Goal: Information Seeking & Learning: Learn about a topic

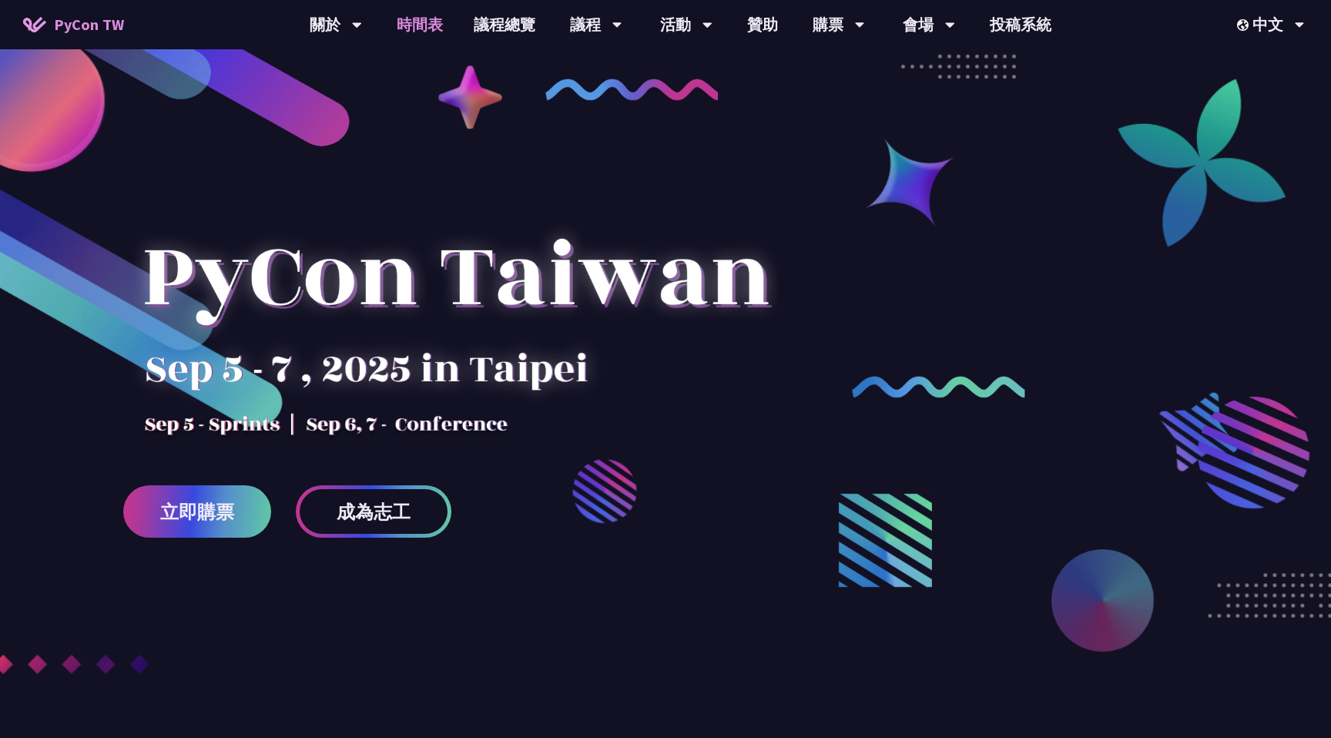
click at [417, 36] on link "時間表" at bounding box center [419, 24] width 77 height 49
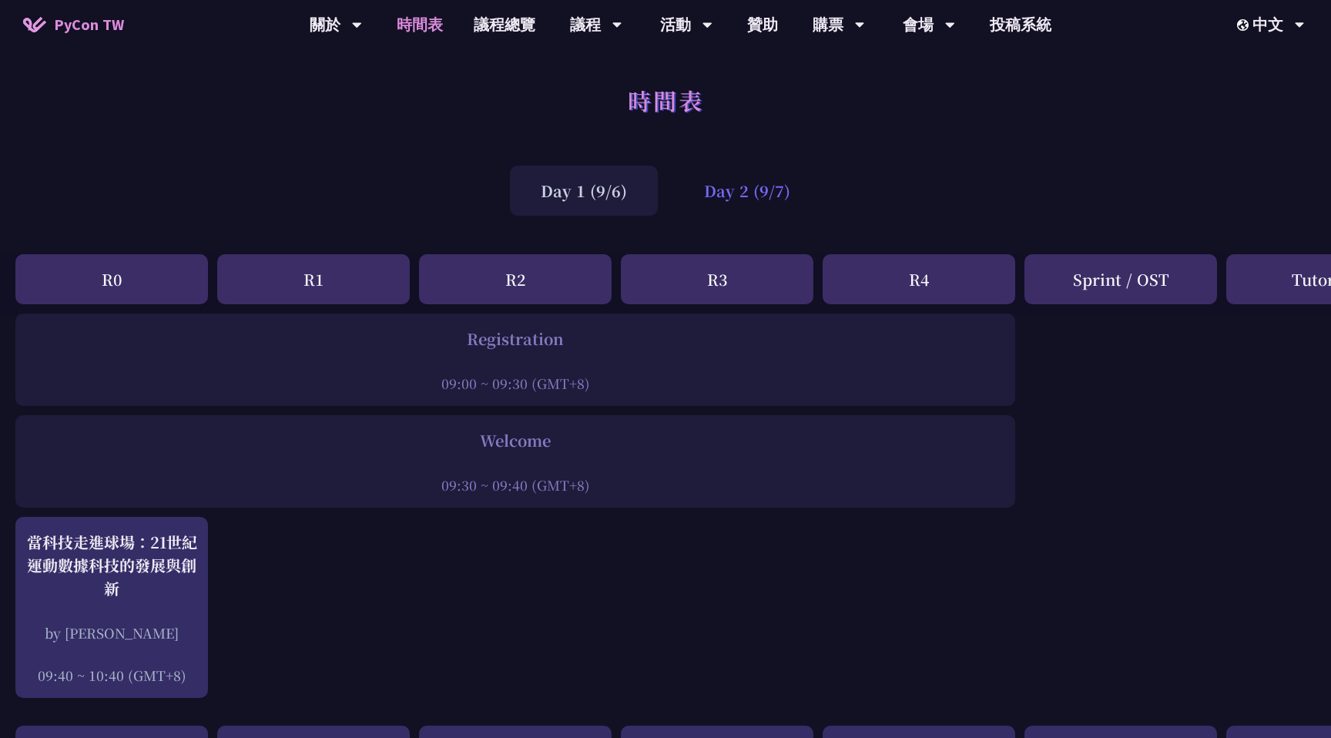
click at [744, 191] on div "Day 2 (9/7)" at bounding box center [747, 191] width 148 height 50
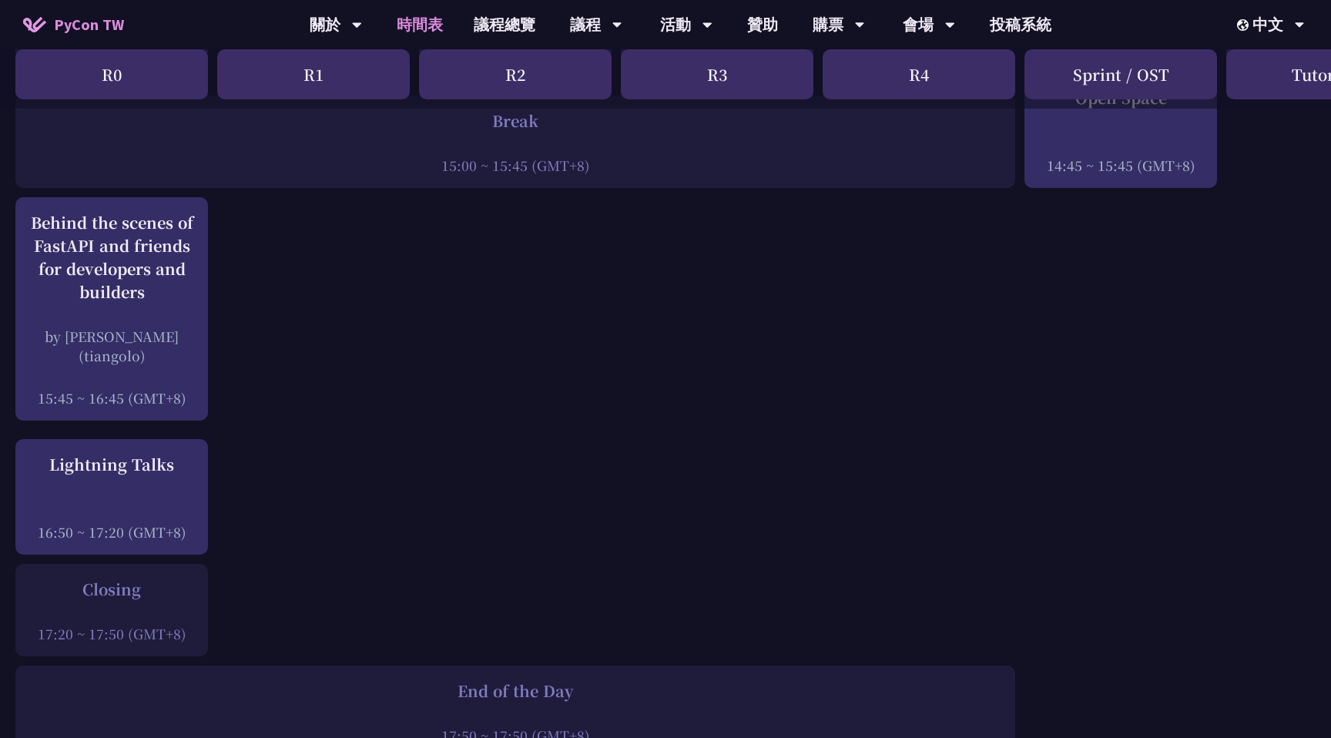
scroll to position [1886, 0]
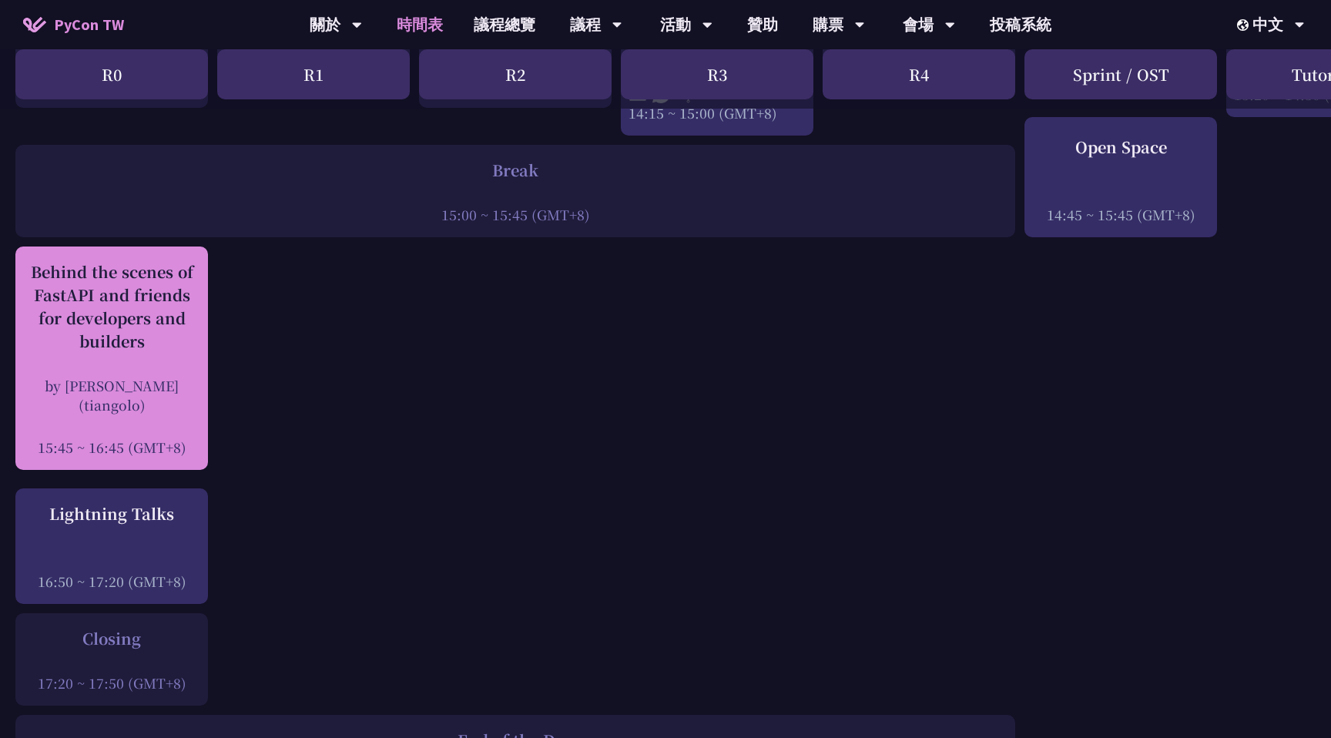
click at [145, 361] on div "Behind the scenes of FastAPI and friends for developers and builders by [PERSON…" at bounding box center [111, 358] width 177 height 196
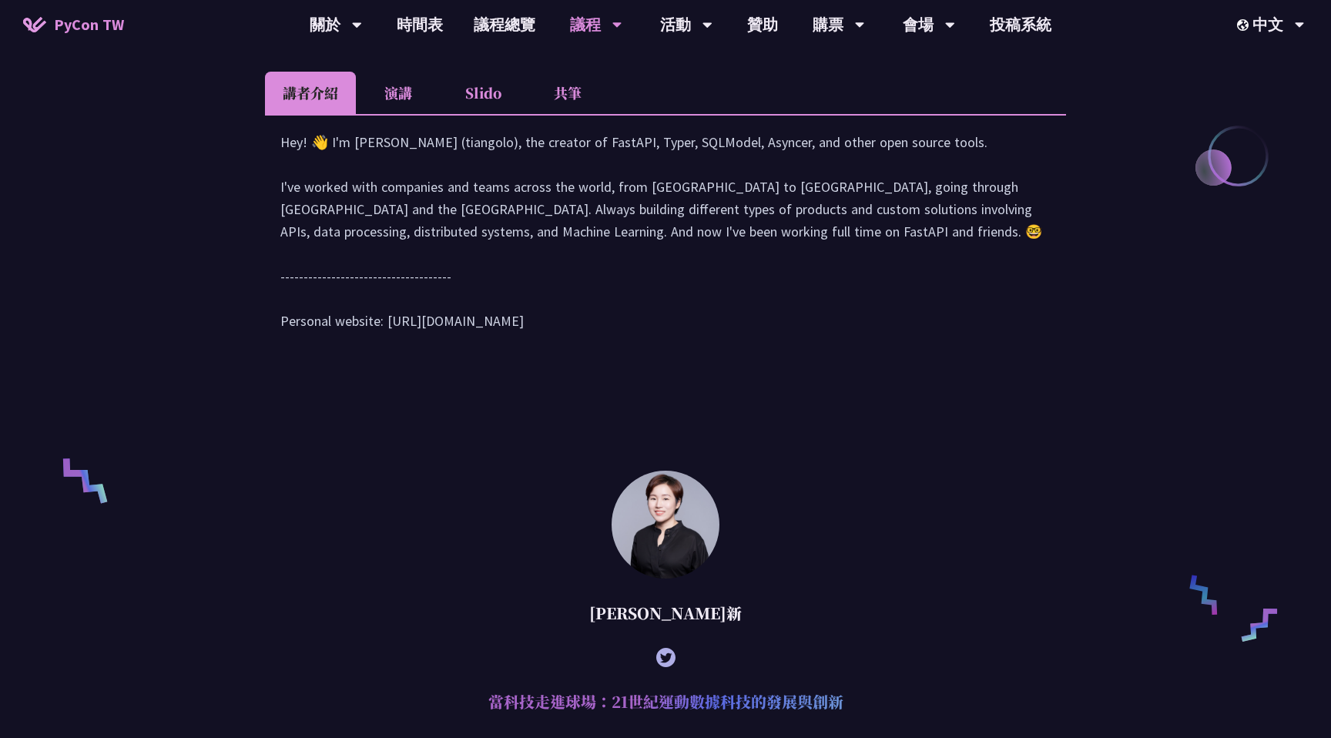
scroll to position [782, 0]
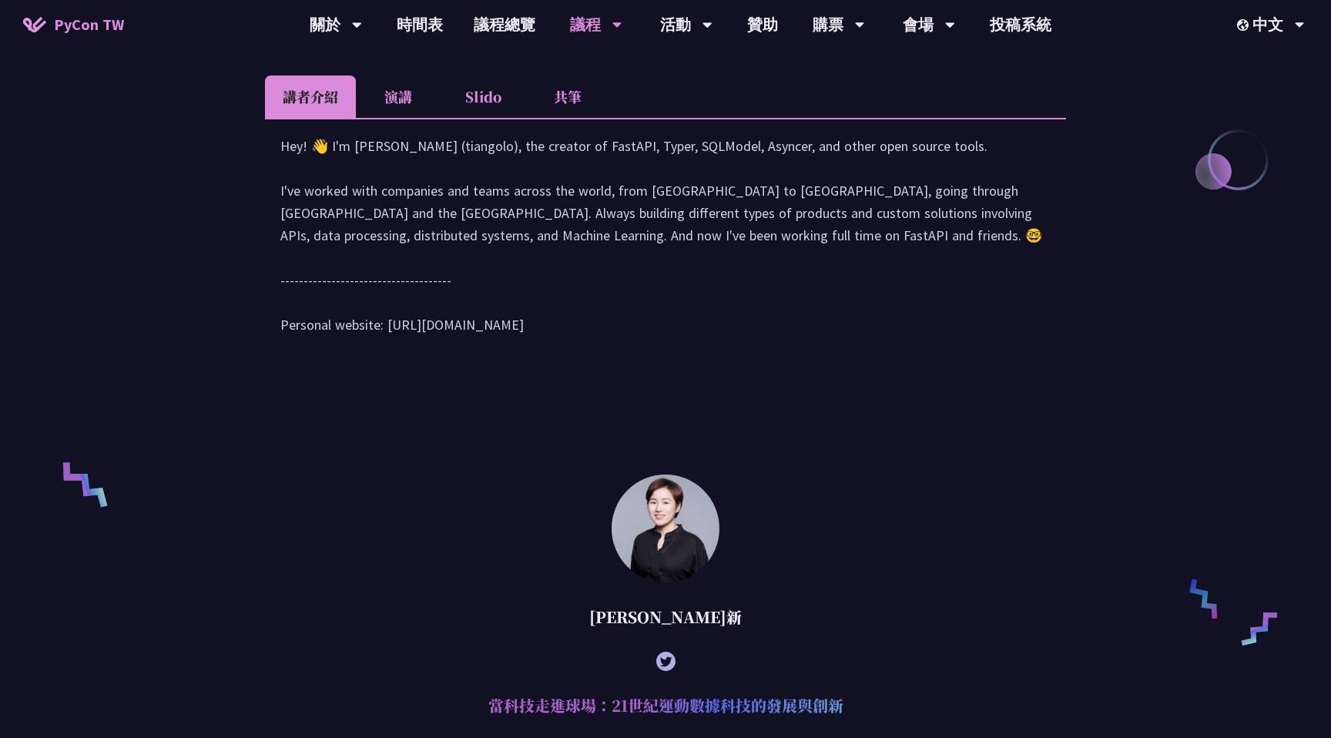
click at [280, 247] on div "Hey! 👋 I'm [PERSON_NAME] (tiangolo), the creator of FastAPI, Typer, SQLModel, A…" at bounding box center [665, 243] width 770 height 217
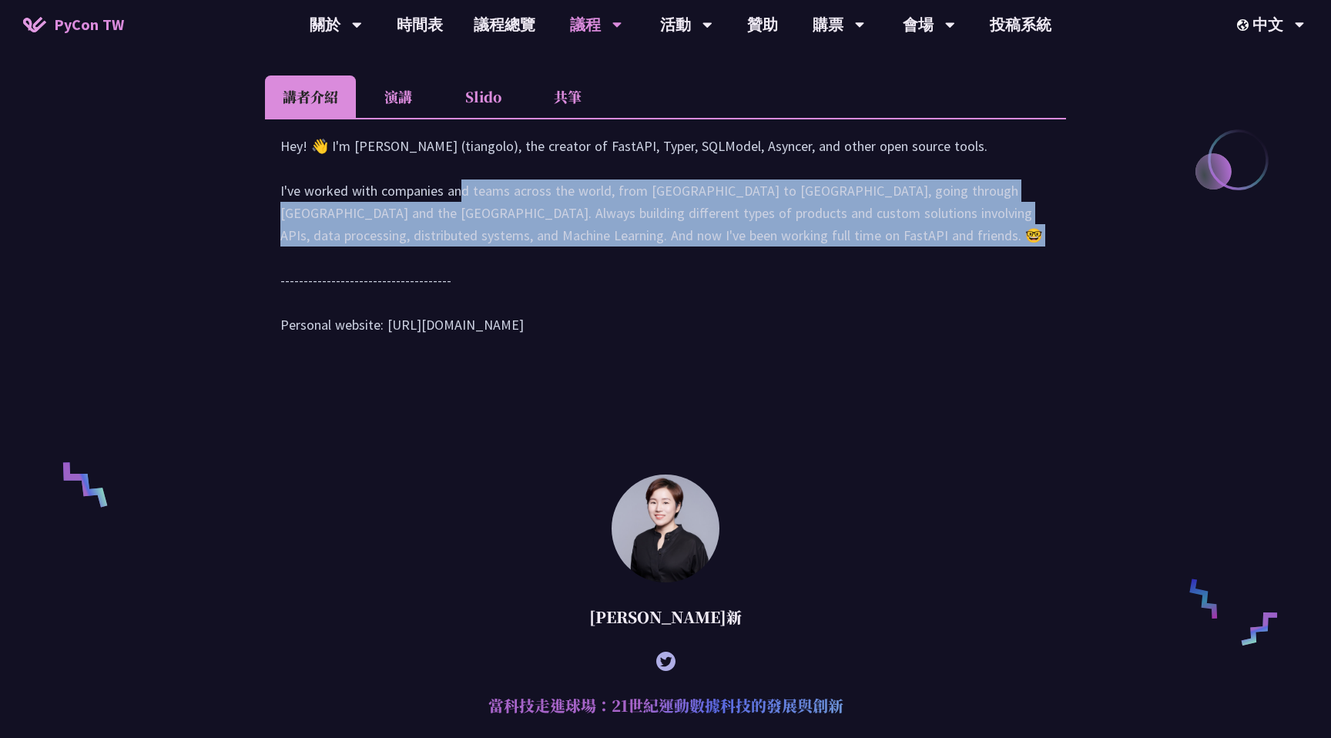
click at [280, 247] on div "Hey! 👋 I'm [PERSON_NAME] (tiangolo), the creator of FastAPI, Typer, SQLModel, A…" at bounding box center [665, 243] width 770 height 217
click at [281, 313] on div "Hey! 👋 I'm [PERSON_NAME] (tiangolo), the creator of FastAPI, Typer, SQLModel, A…" at bounding box center [665, 243] width 770 height 217
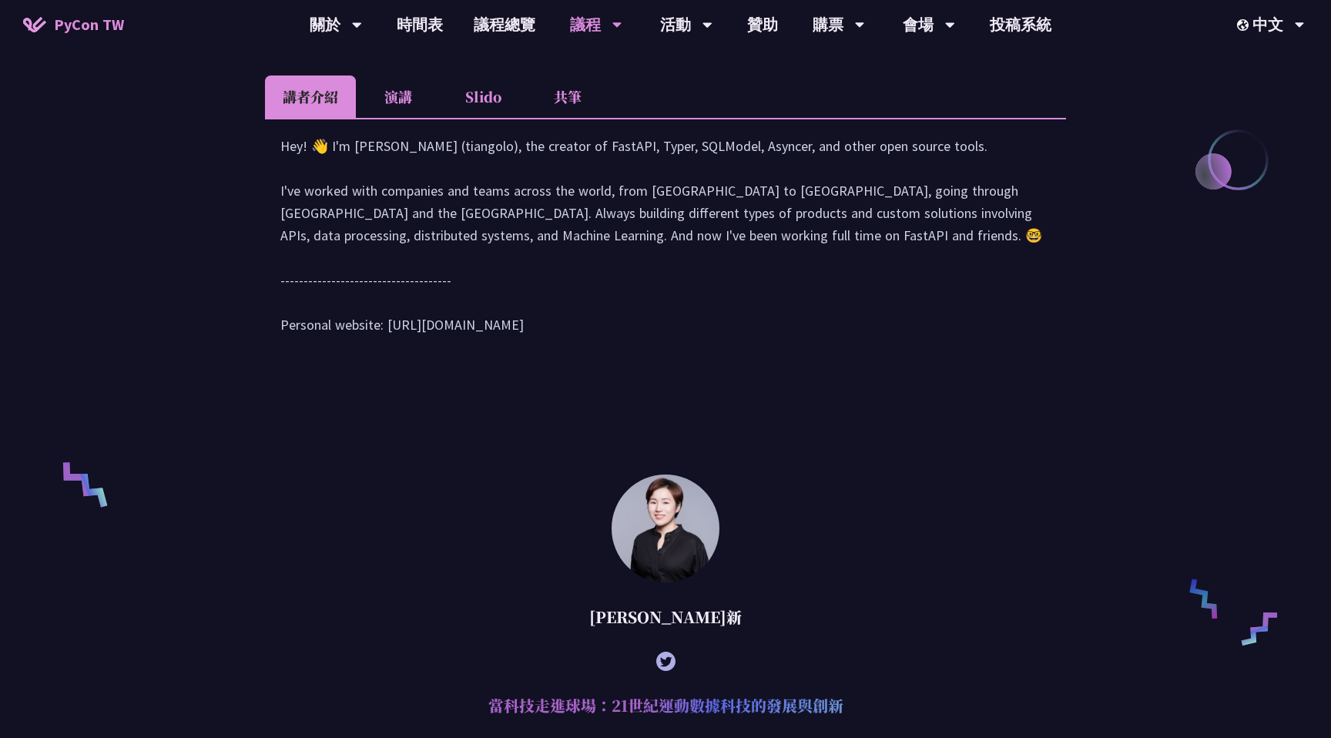
click at [281, 313] on div "Hey! 👋 I'm [PERSON_NAME] (tiangolo), the creator of FastAPI, Typer, SQLModel, A…" at bounding box center [665, 243] width 770 height 217
click at [340, 349] on div "Hey! 👋 I'm [PERSON_NAME] (tiangolo), the creator of FastAPI, Typer, SQLModel, A…" at bounding box center [665, 243] width 770 height 217
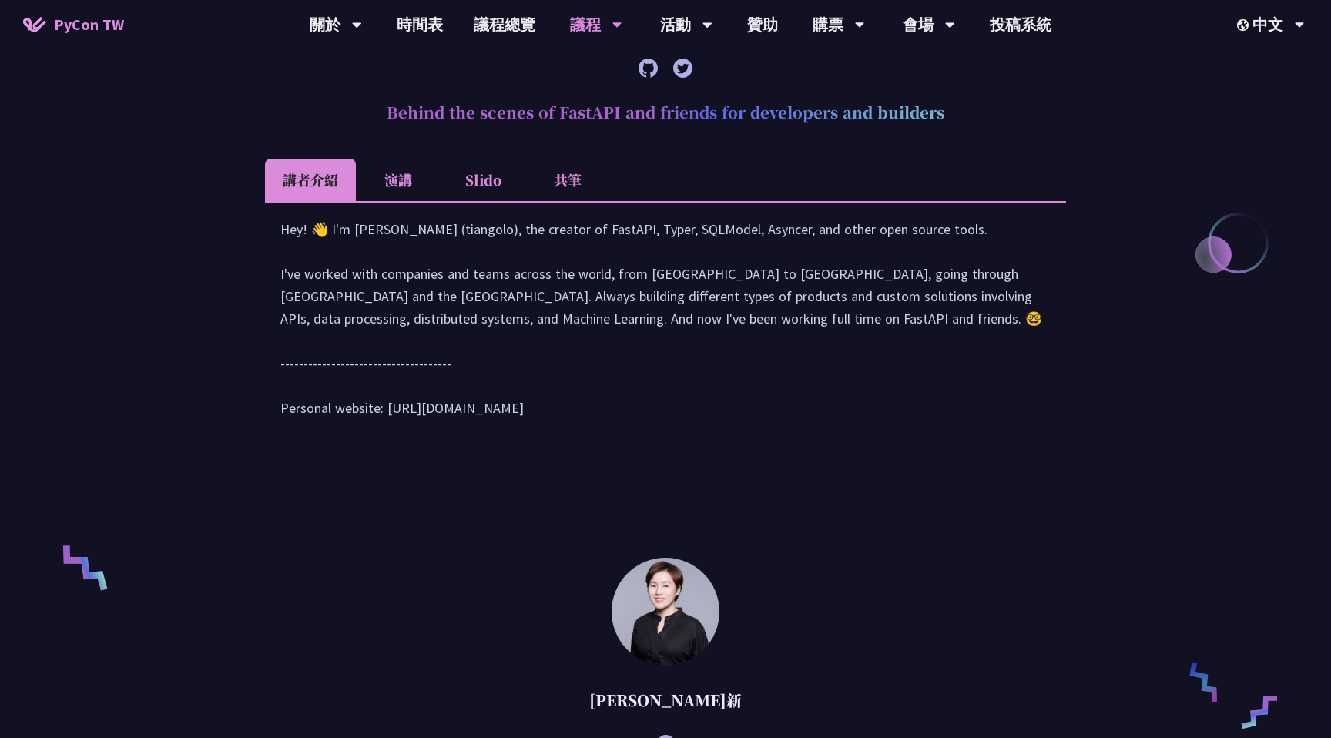
scroll to position [551, 0]
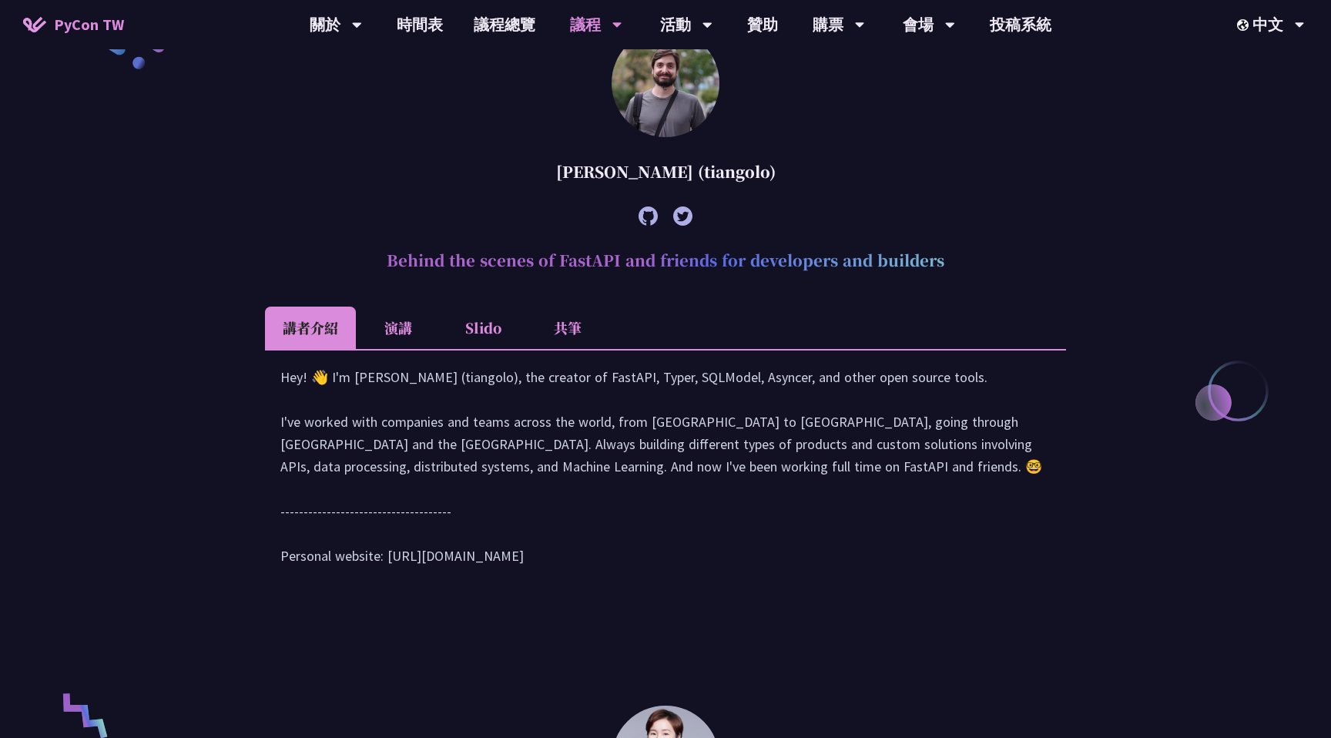
click at [487, 336] on li "Slido" at bounding box center [483, 328] width 85 height 42
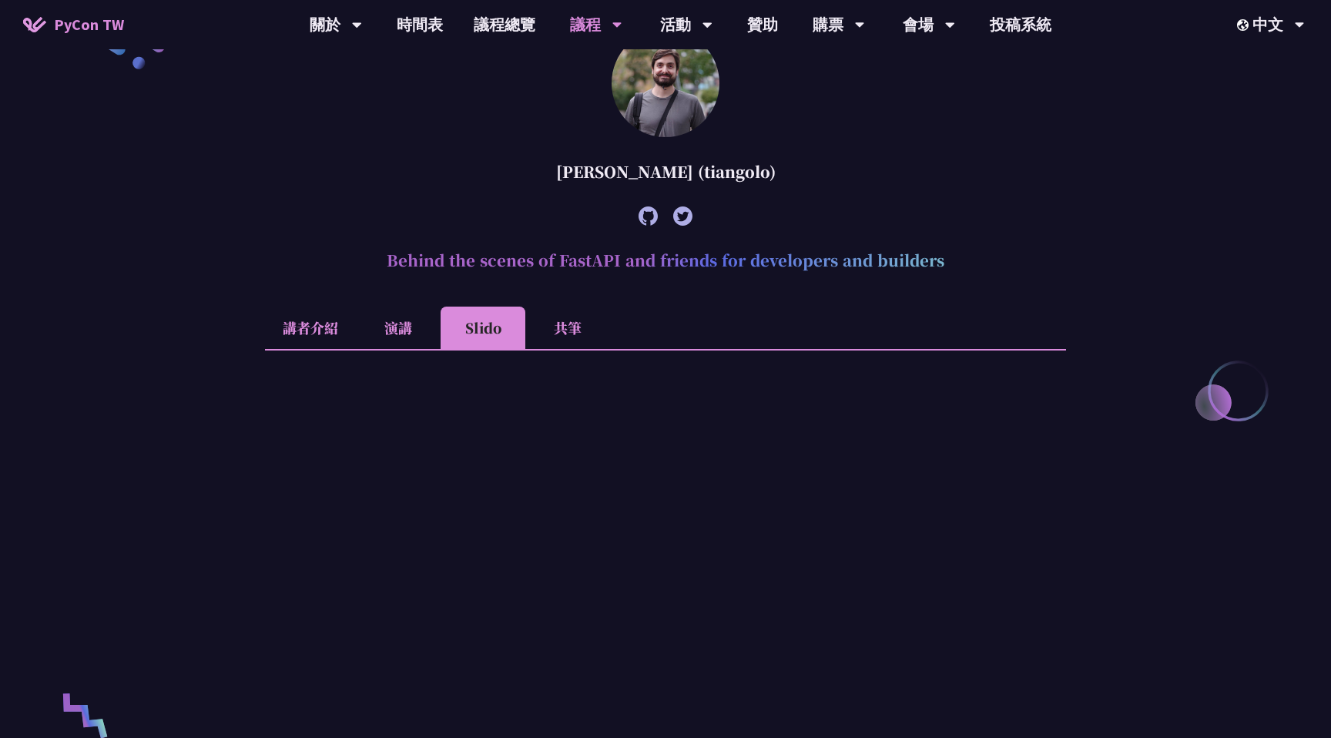
click at [577, 337] on li "共筆" at bounding box center [567, 328] width 85 height 42
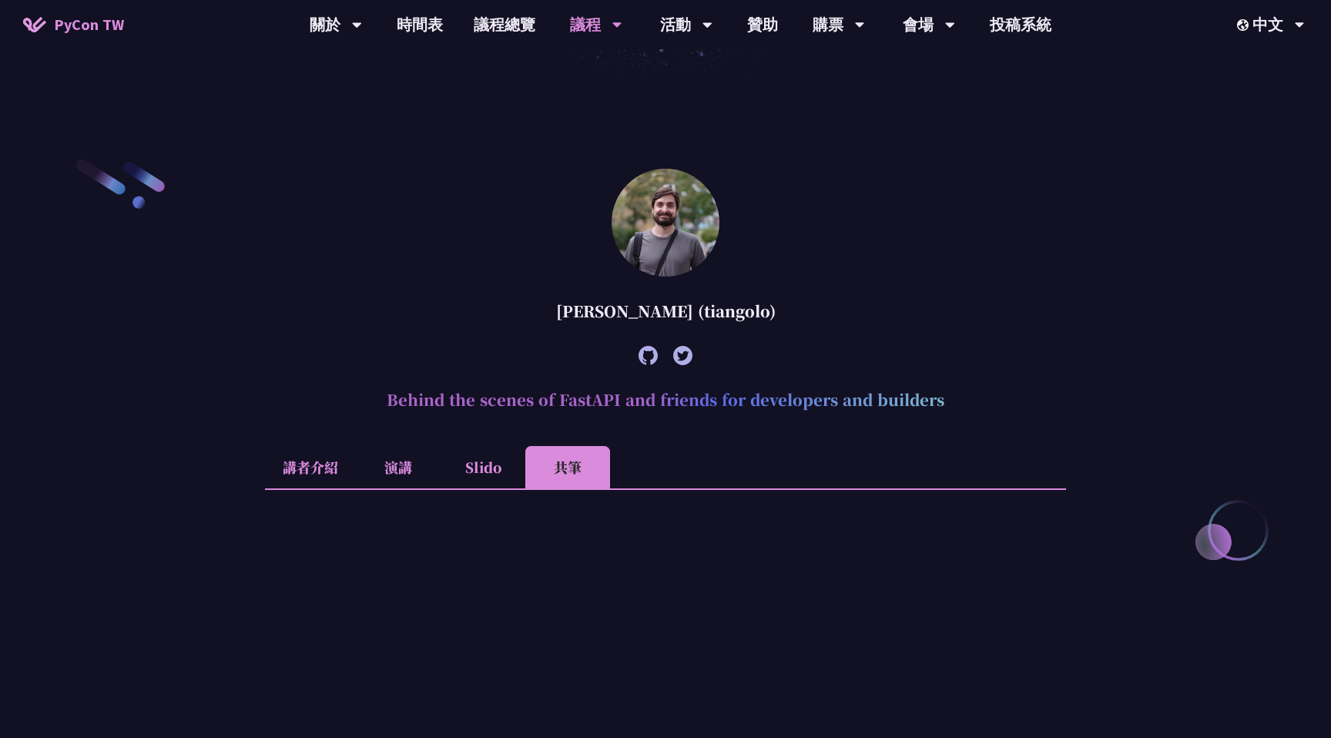
scroll to position [512, 0]
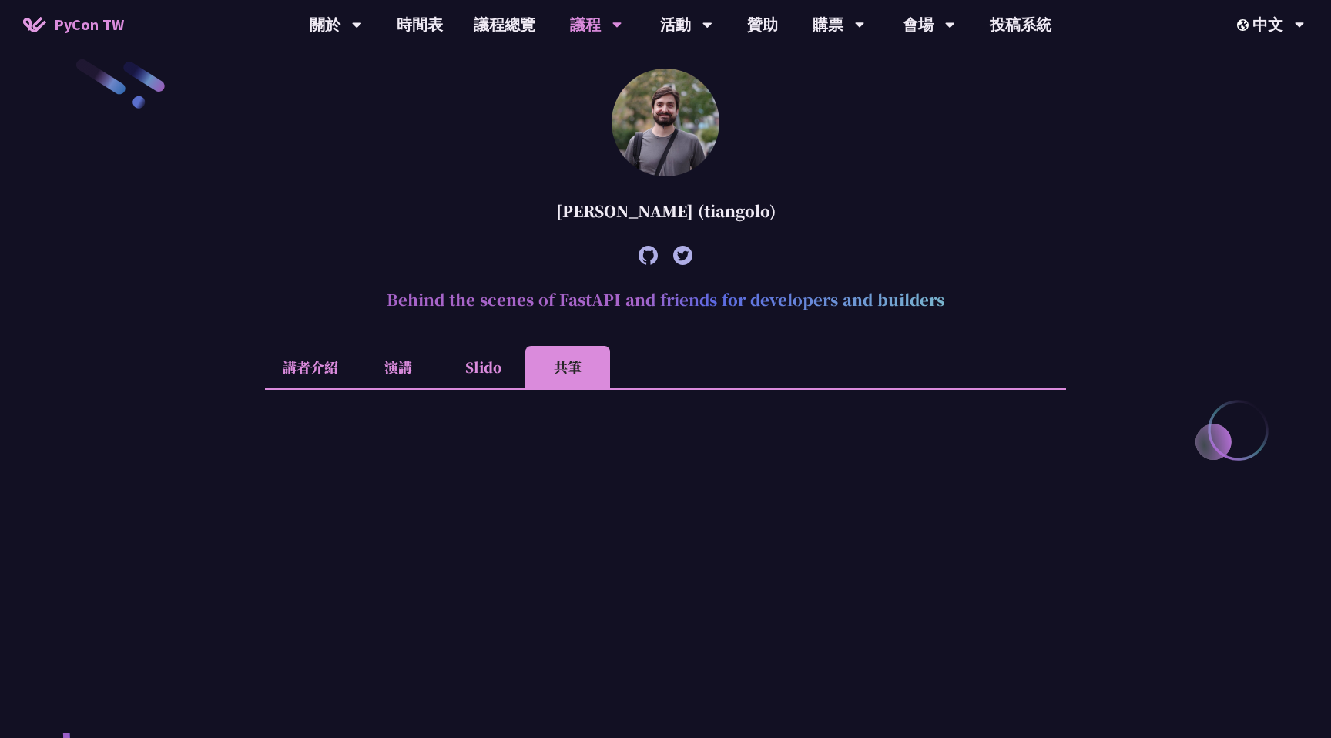
click at [470, 390] on div at bounding box center [665, 712] width 801 height 649
click at [478, 372] on li "Slido" at bounding box center [483, 367] width 85 height 42
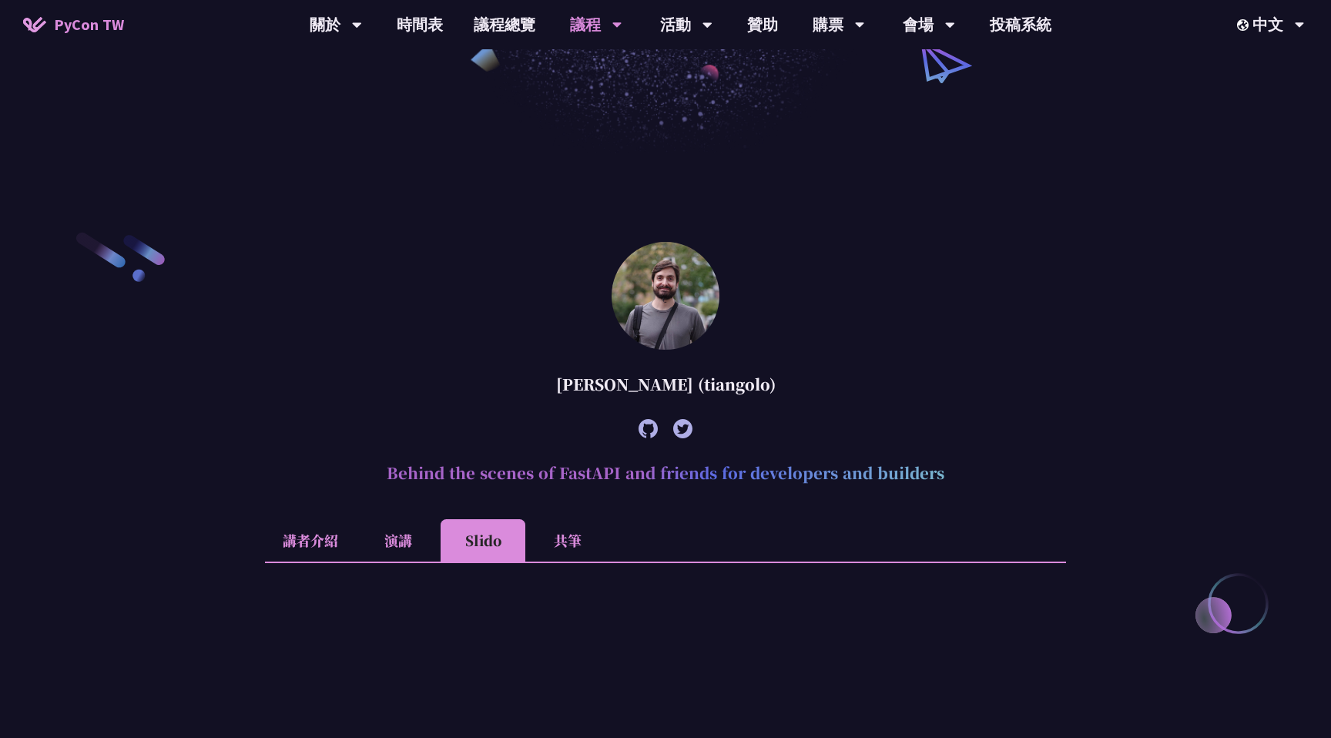
scroll to position [368, 0]
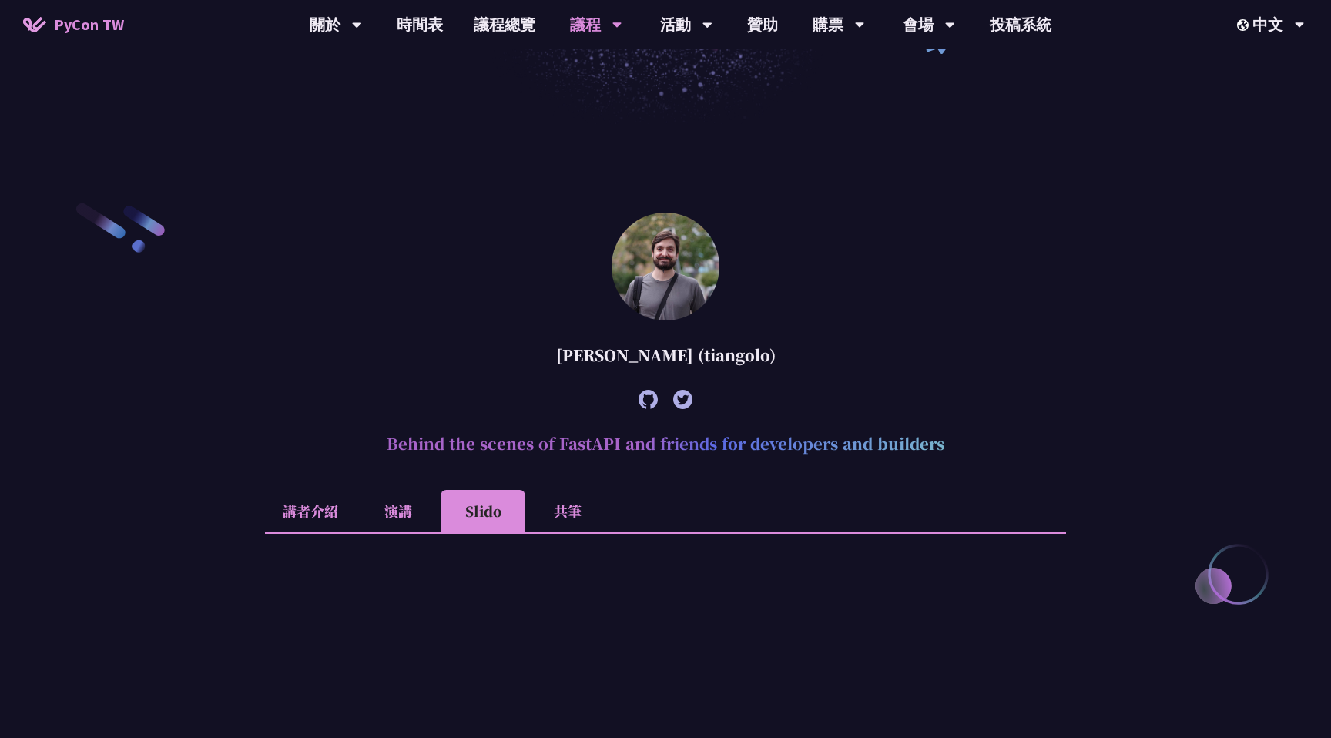
click at [586, 486] on article "[PERSON_NAME] (tiangolo) Behind the scenes of FastAPI and friends for developer…" at bounding box center [665, 700] width 801 height 975
click at [586, 492] on li "共筆" at bounding box center [567, 511] width 85 height 42
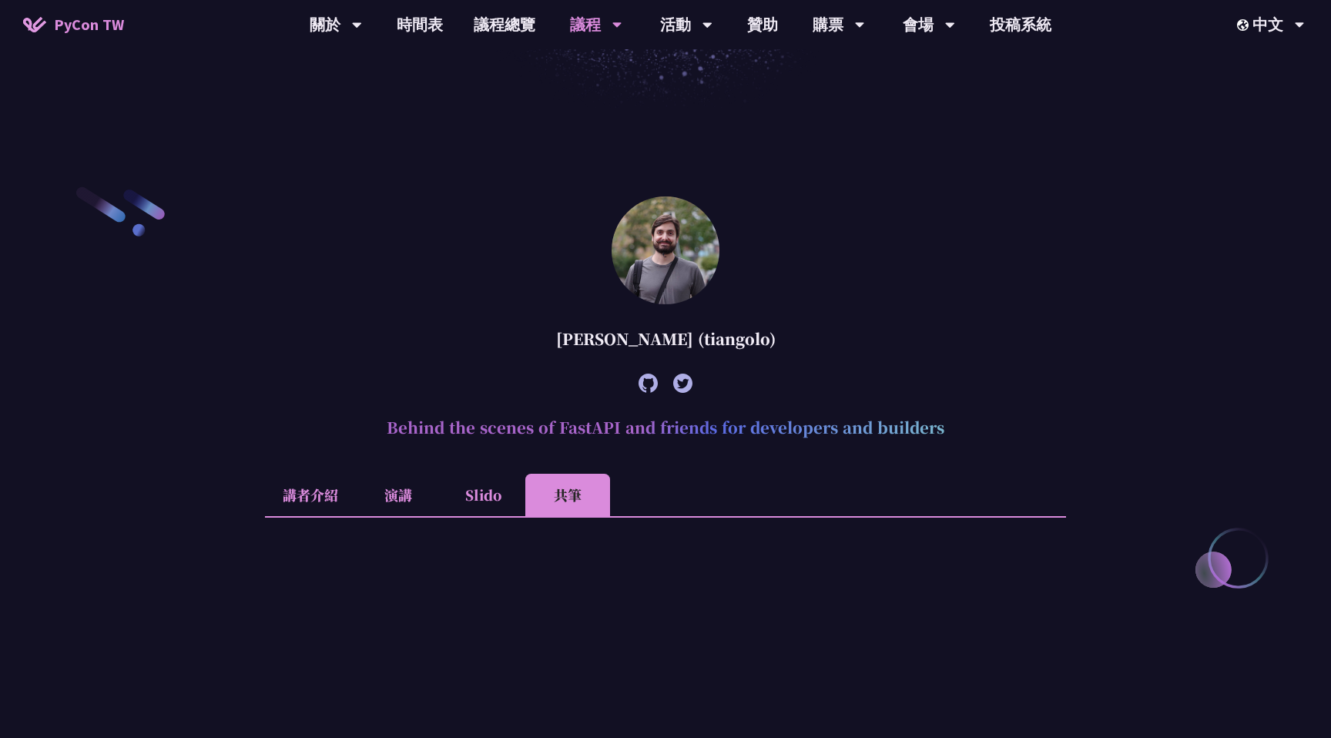
click at [624, 443] on h2 "Behind the scenes of FastAPI and friends for developers and builders" at bounding box center [665, 427] width 801 height 46
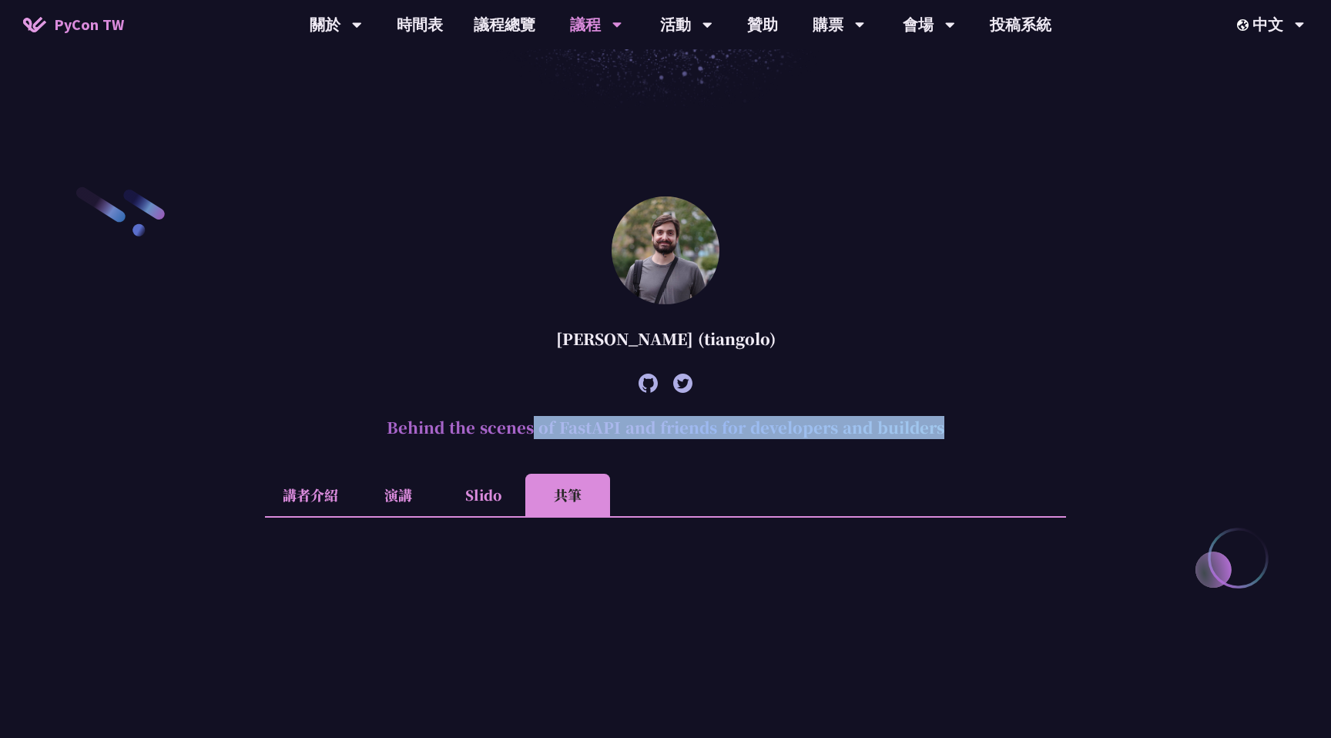
click at [624, 443] on h2 "Behind the scenes of FastAPI and friends for developers and builders" at bounding box center [665, 427] width 801 height 46
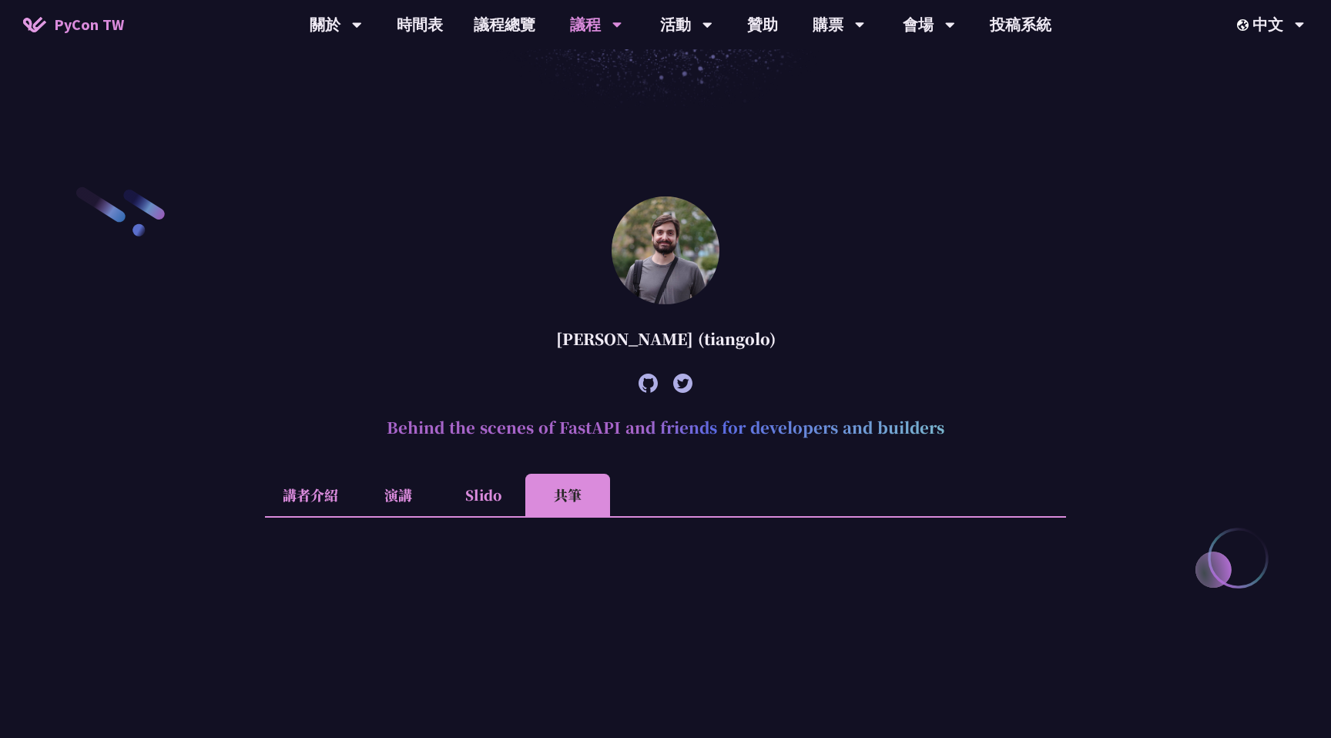
click at [635, 450] on h2 "Behind the scenes of FastAPI and friends for developers and builders" at bounding box center [665, 427] width 801 height 46
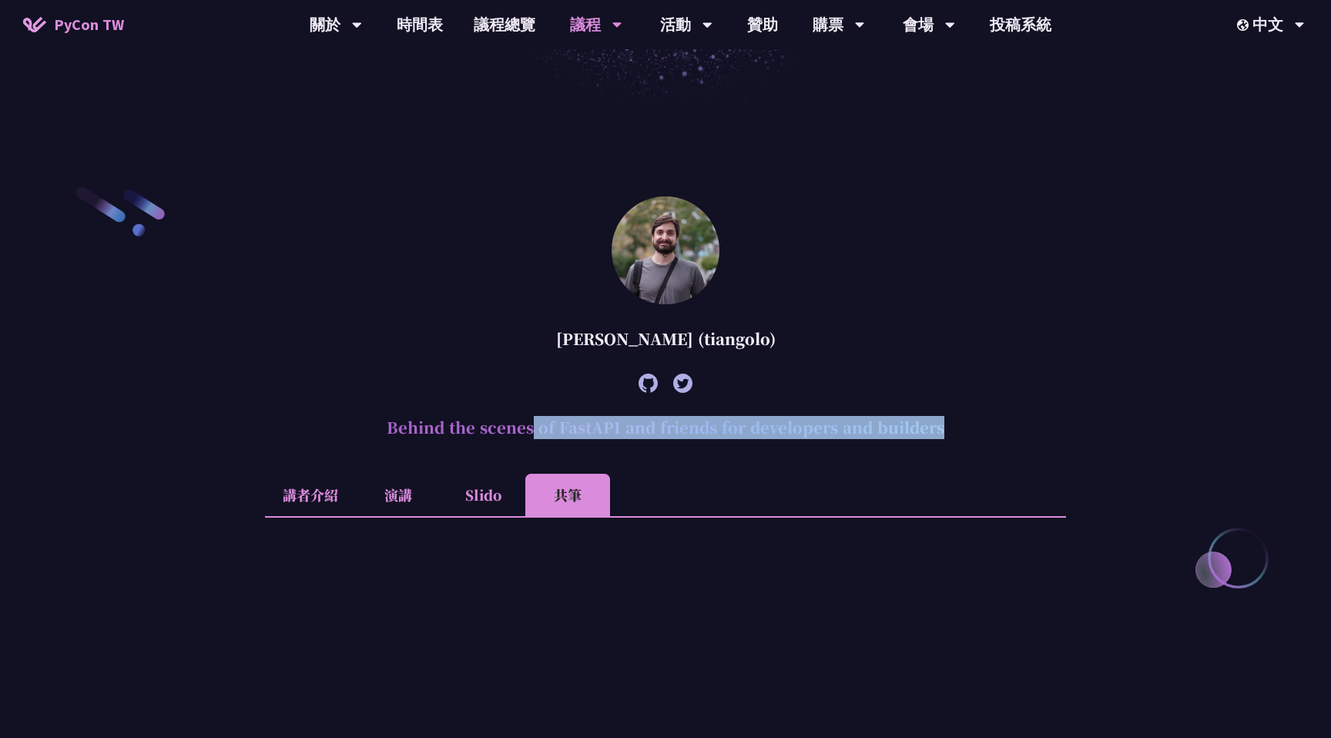
click at [635, 450] on h2 "Behind the scenes of FastAPI and friends for developers and builders" at bounding box center [665, 427] width 801 height 46
click at [629, 441] on h2 "Behind the scenes of FastAPI and friends for developers and builders" at bounding box center [665, 427] width 801 height 46
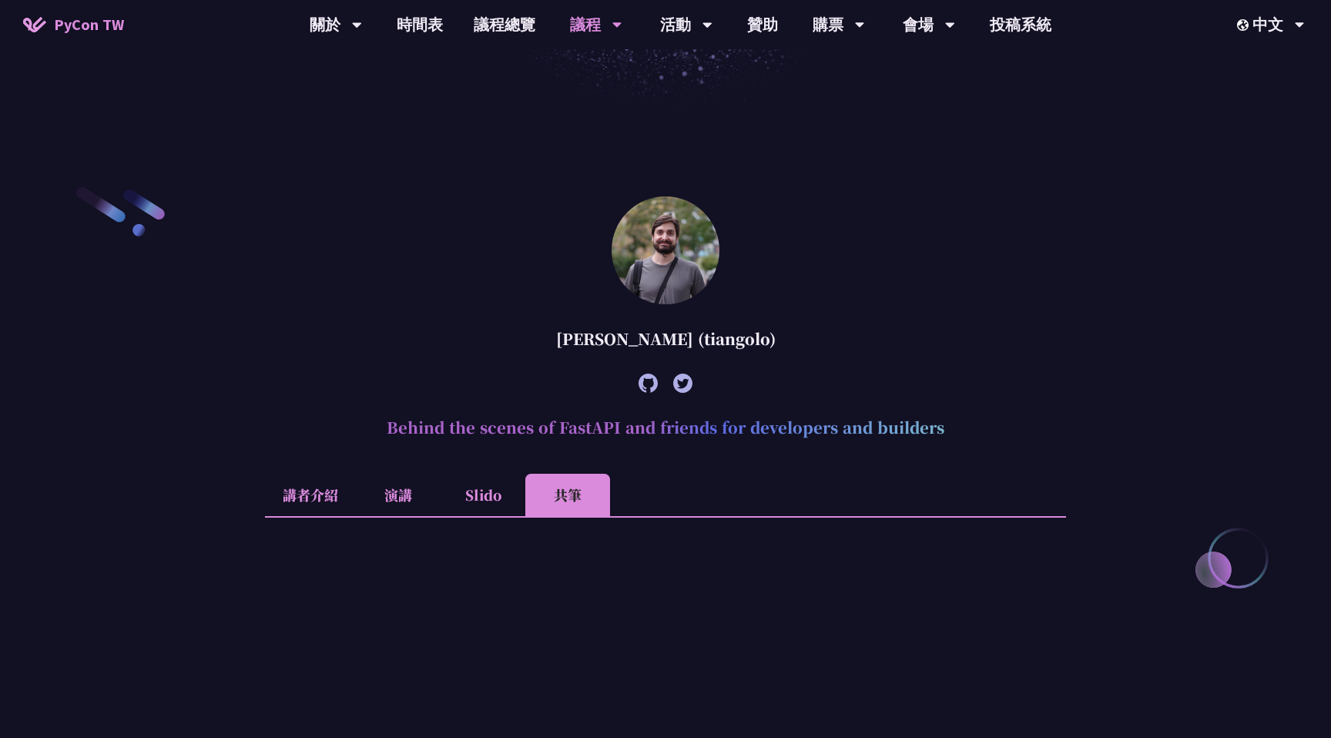
click at [629, 441] on h2 "Behind the scenes of FastAPI and friends for developers and builders" at bounding box center [665, 427] width 801 height 46
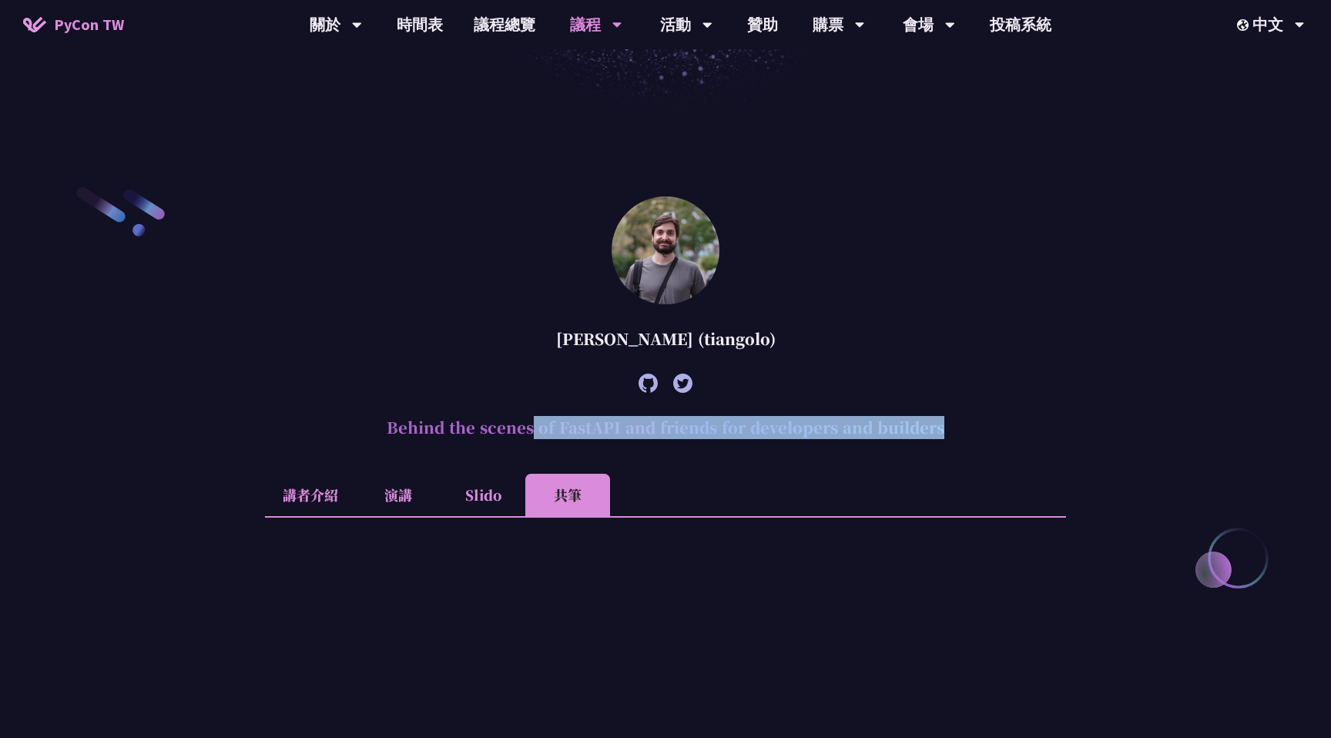
click at [629, 441] on h2 "Behind the scenes of FastAPI and friends for developers and builders" at bounding box center [665, 427] width 801 height 46
click at [632, 449] on h2 "Behind the scenes of FastAPI and friends for developers and builders" at bounding box center [665, 427] width 801 height 46
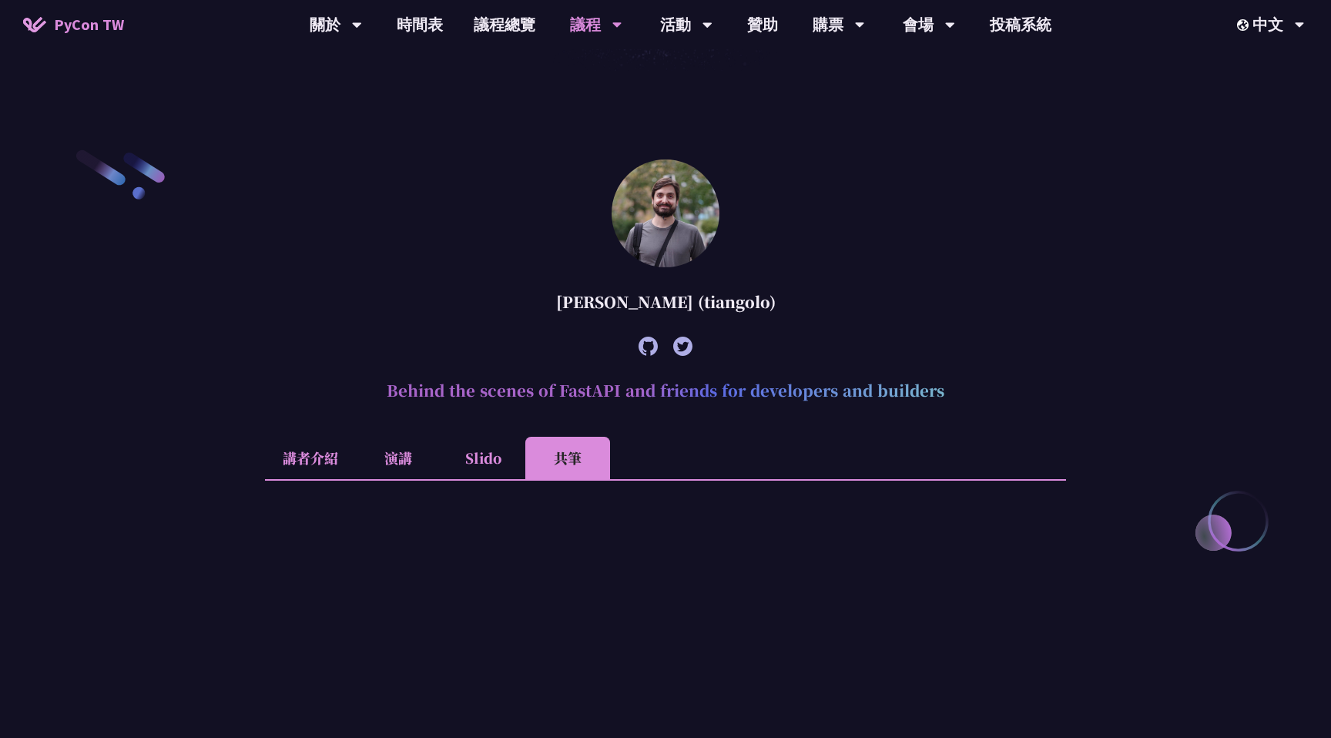
scroll to position [712, 0]
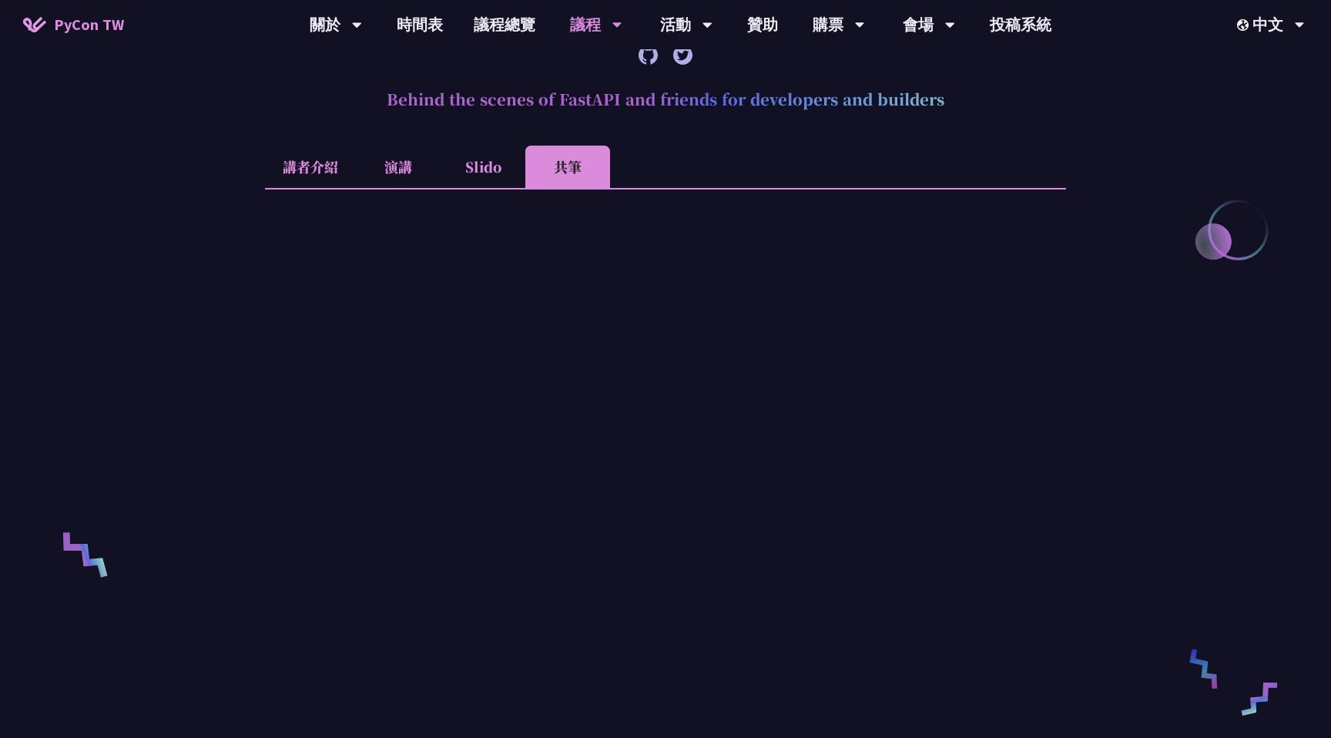
click at [456, 177] on li "Slido" at bounding box center [483, 167] width 85 height 42
click at [501, 172] on li "Slido" at bounding box center [483, 167] width 85 height 42
click at [547, 166] on li "共筆" at bounding box center [567, 167] width 85 height 42
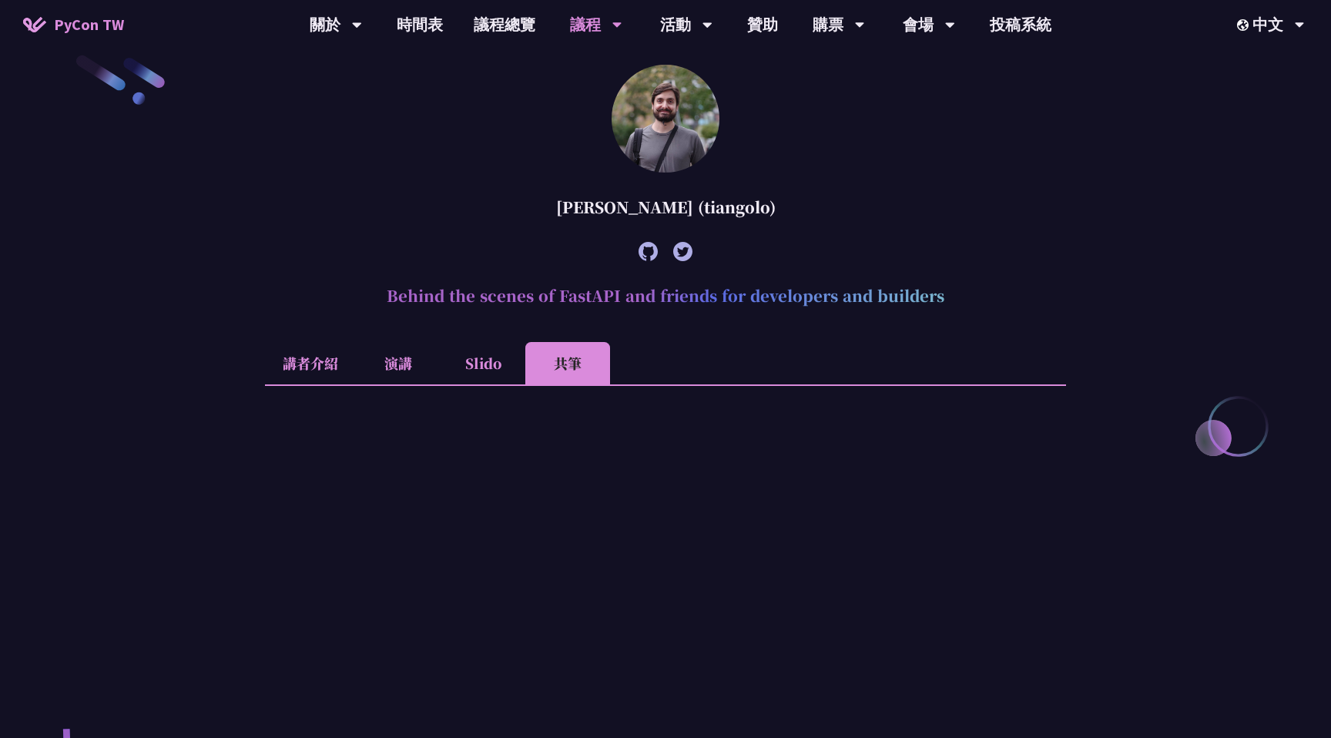
scroll to position [464, 0]
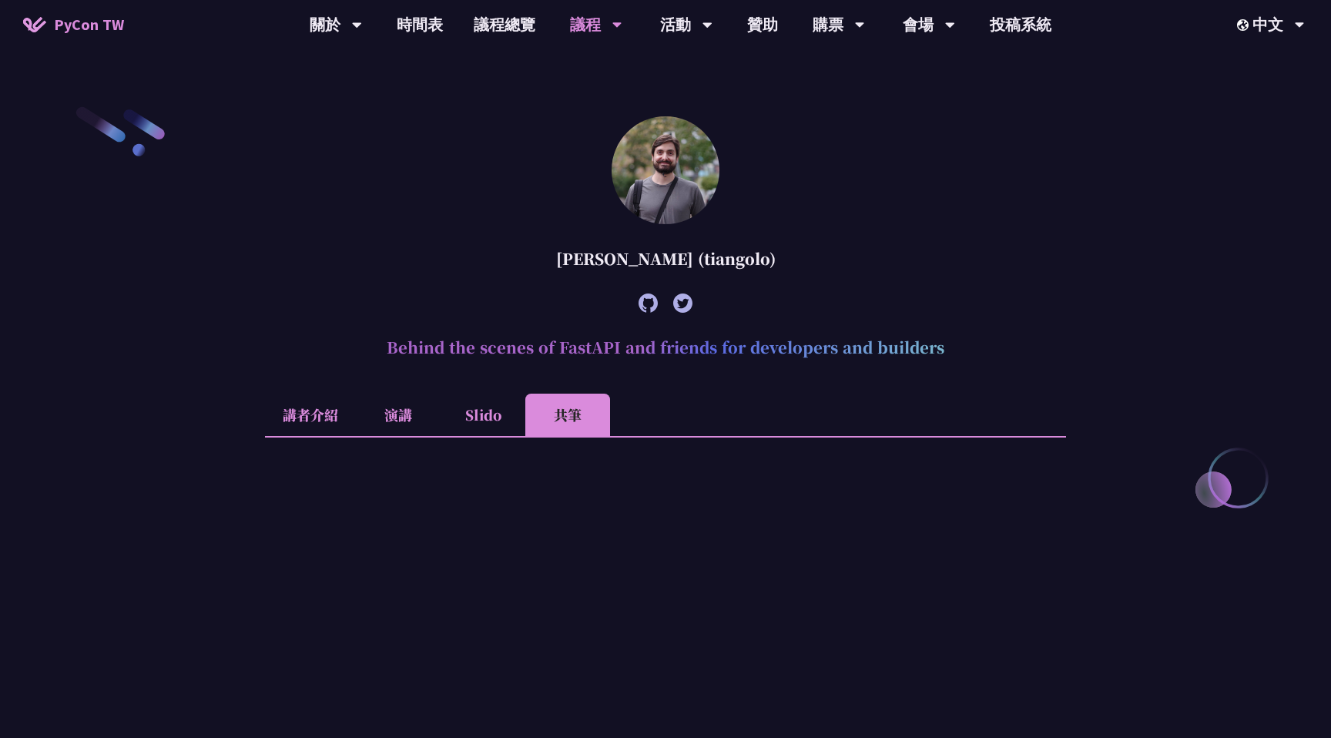
click at [318, 351] on h2 "Behind the scenes of FastAPI and friends for developers and builders" at bounding box center [665, 347] width 801 height 46
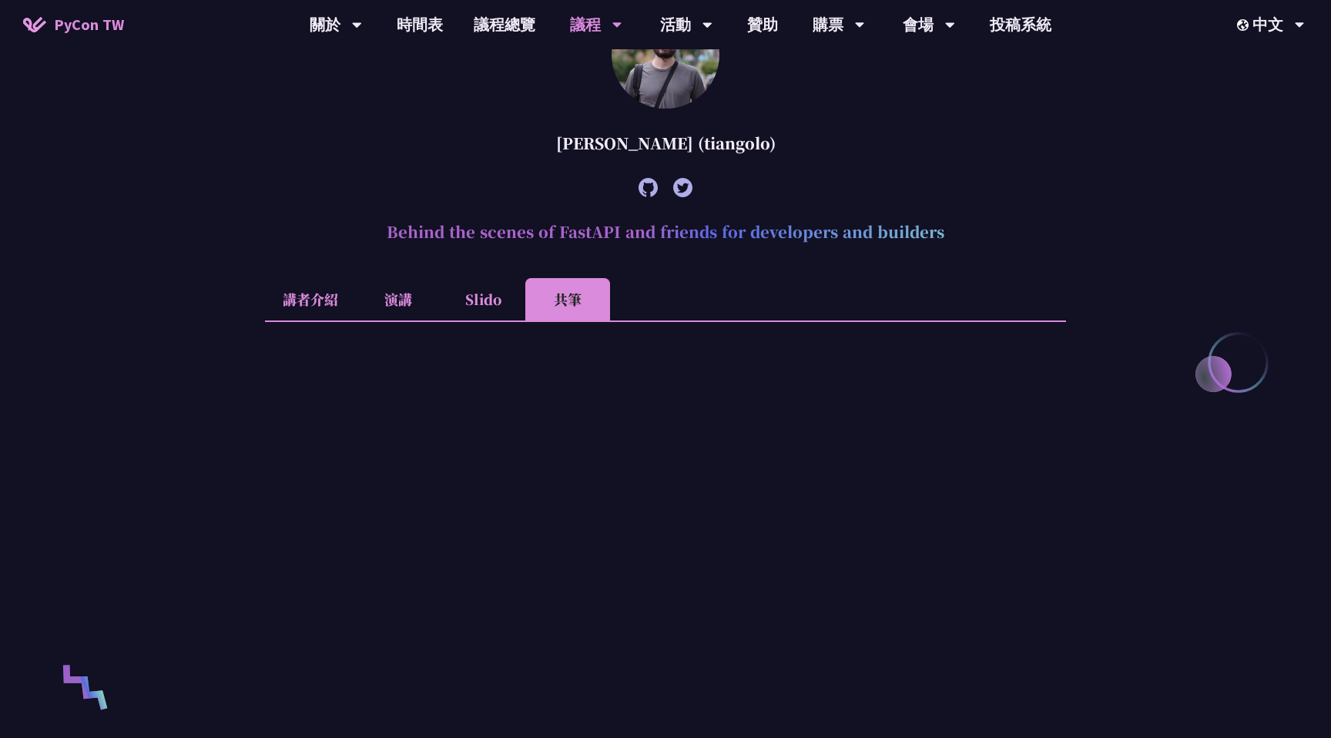
scroll to position [675, 0]
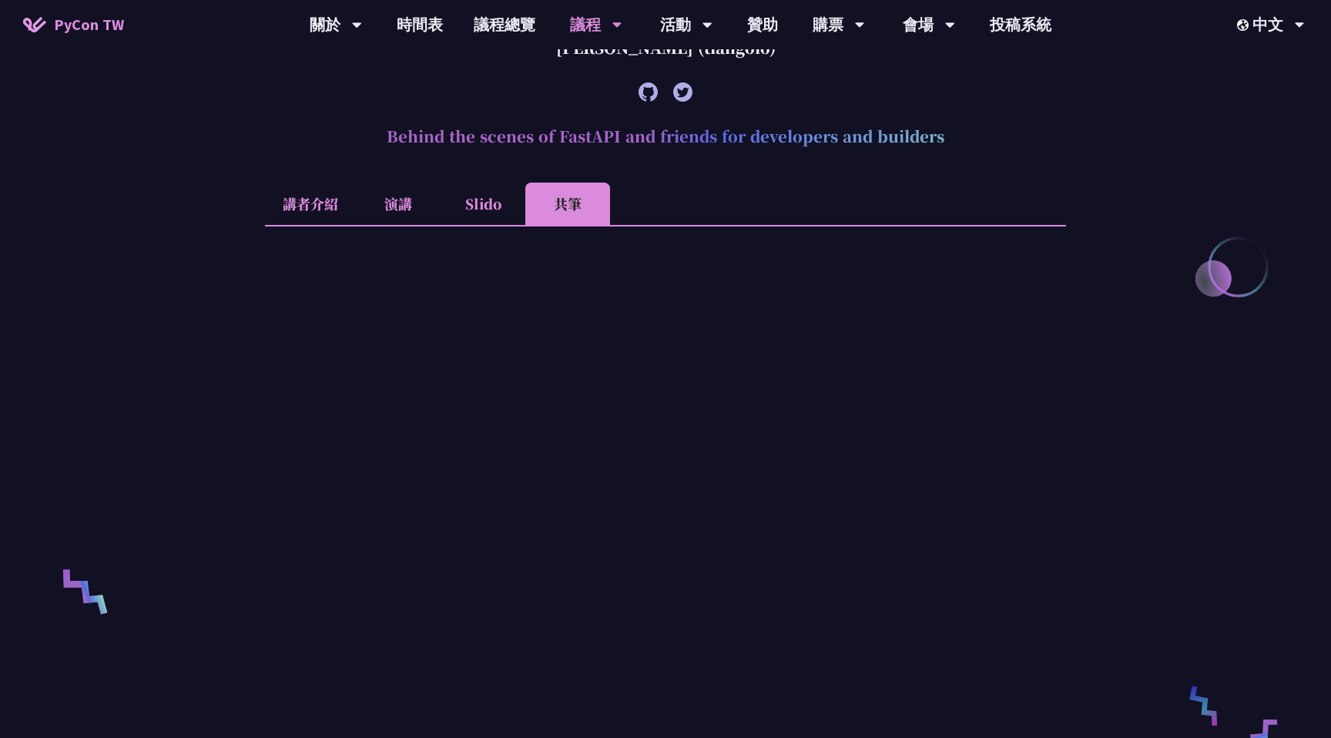
click at [316, 213] on li "講者介紹" at bounding box center [310, 204] width 91 height 42
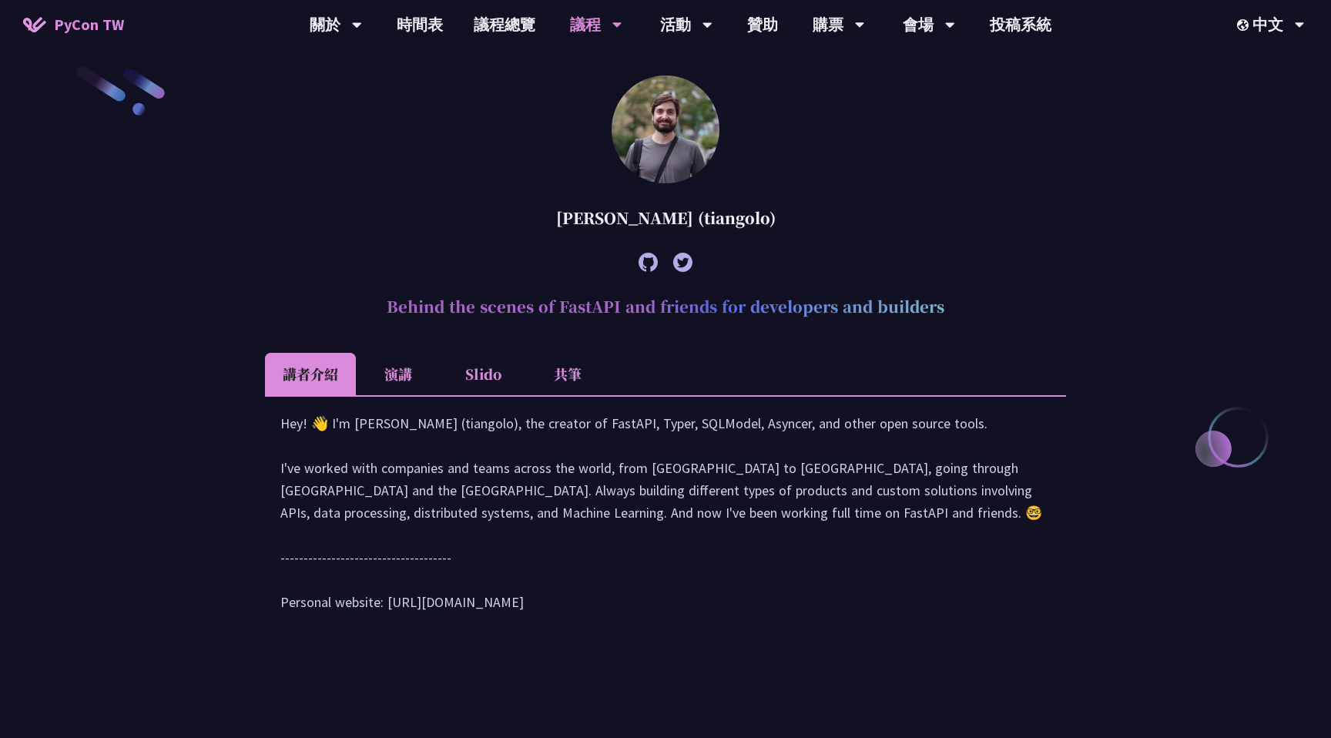
scroll to position [498, 0]
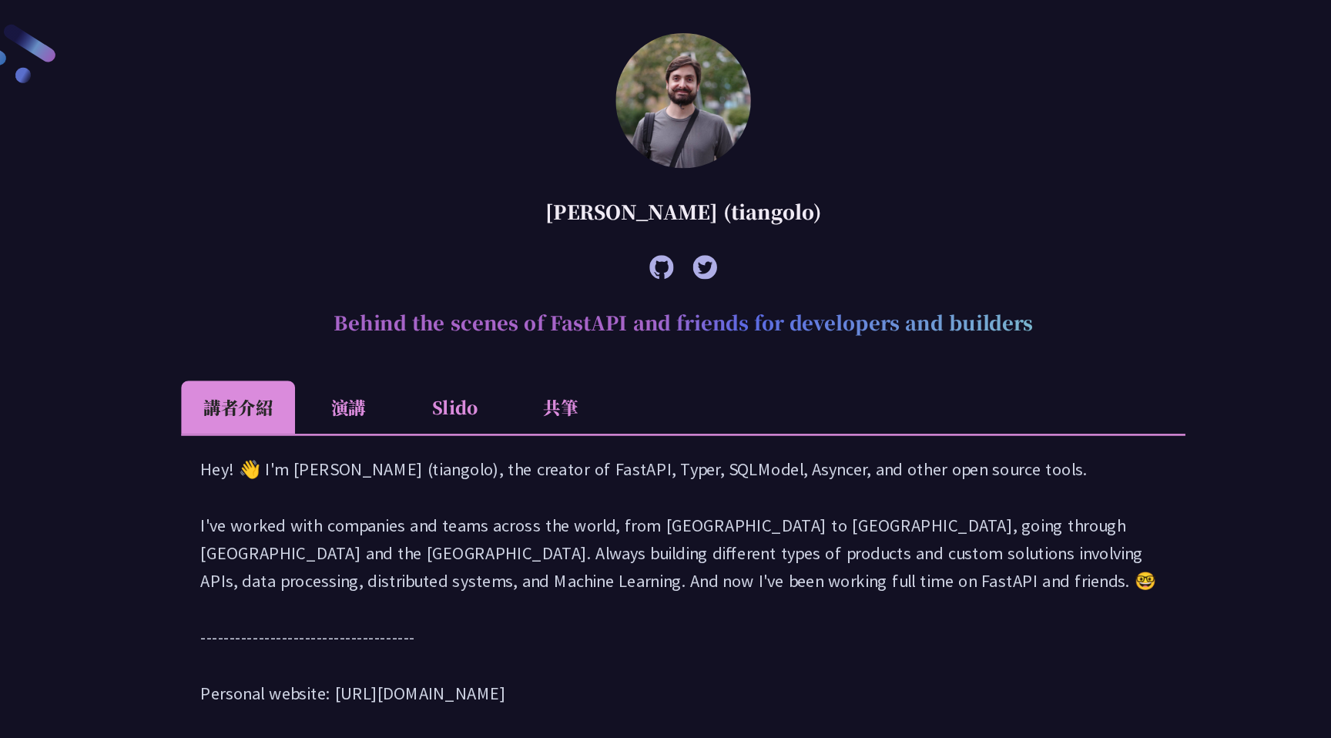
click at [366, 502] on div "Hey! 👋 I'm [PERSON_NAME] (tiangolo), the creator of FastAPI, Typer, SQLModel, A…" at bounding box center [665, 526] width 770 height 217
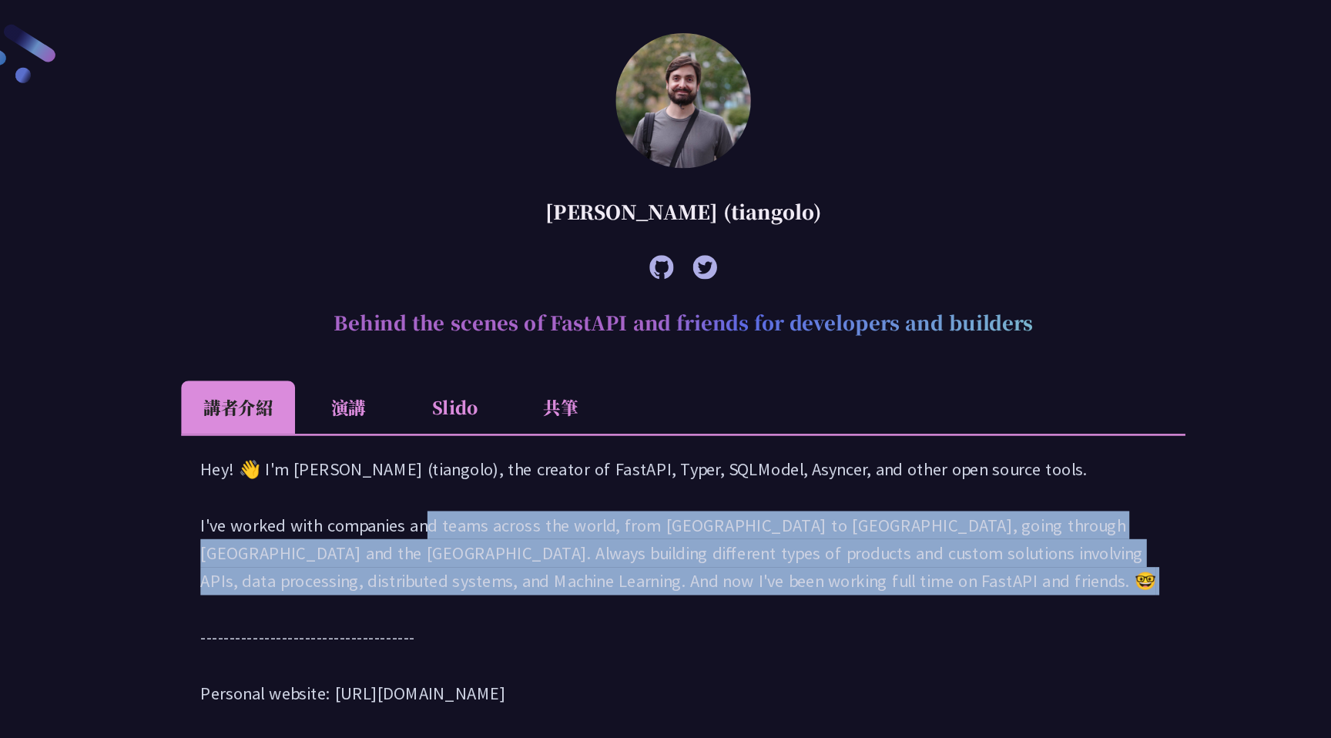
click at [366, 502] on div "Hey! 👋 I'm [PERSON_NAME] (tiangolo), the creator of FastAPI, Typer, SQLModel, A…" at bounding box center [665, 526] width 770 height 217
click at [378, 549] on div "Hey! 👋 I'm [PERSON_NAME] (tiangolo), the creator of FastAPI, Typer, SQLModel, A…" at bounding box center [665, 526] width 770 height 217
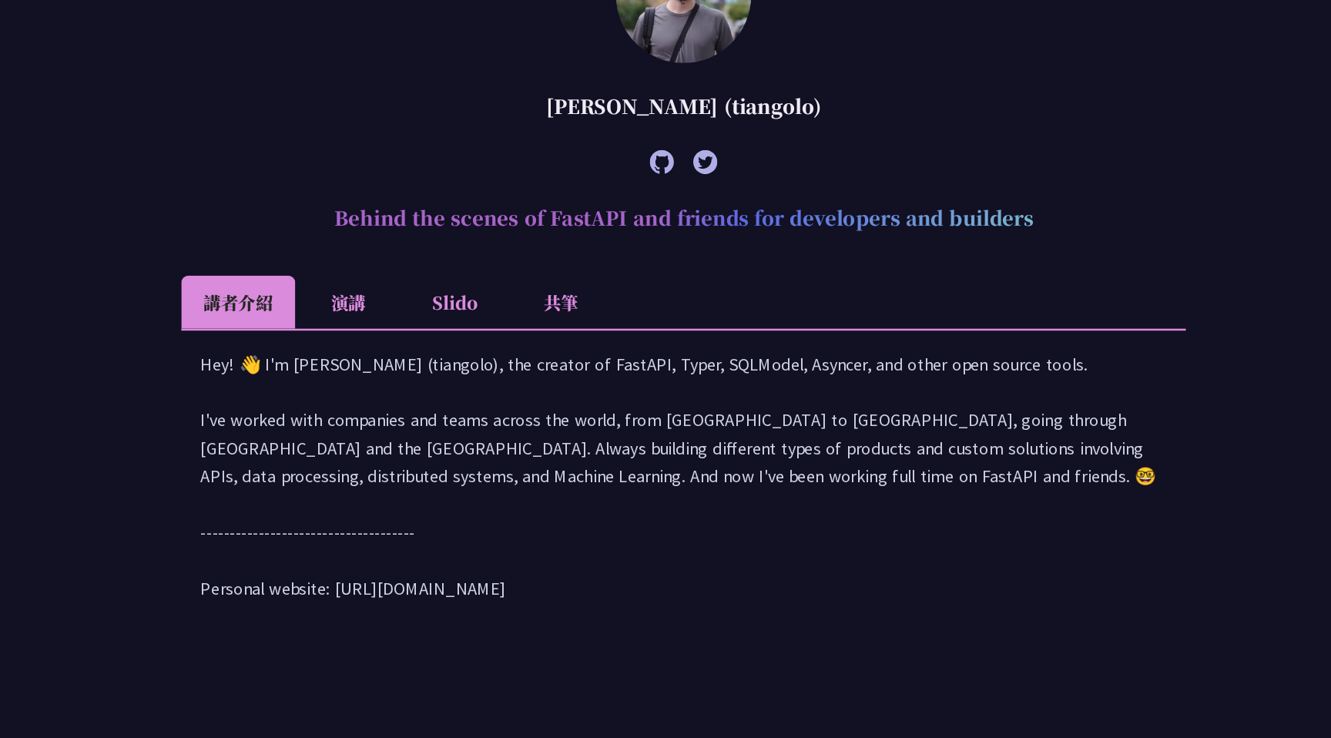
drag, startPoint x: 385, startPoint y: 636, endPoint x: 546, endPoint y: 640, distance: 161.1
click at [546, 635] on div "Hey! 👋 I'm [PERSON_NAME] (tiangolo), the creator of FastAPI, Typer, SQLModel, A…" at bounding box center [665, 526] width 770 height 217
copy div "tps://[DOMAIN_NAME][URL]"
click at [999, 364] on ul "講者介紹 演講 Slido 共筆" at bounding box center [665, 380] width 801 height 42
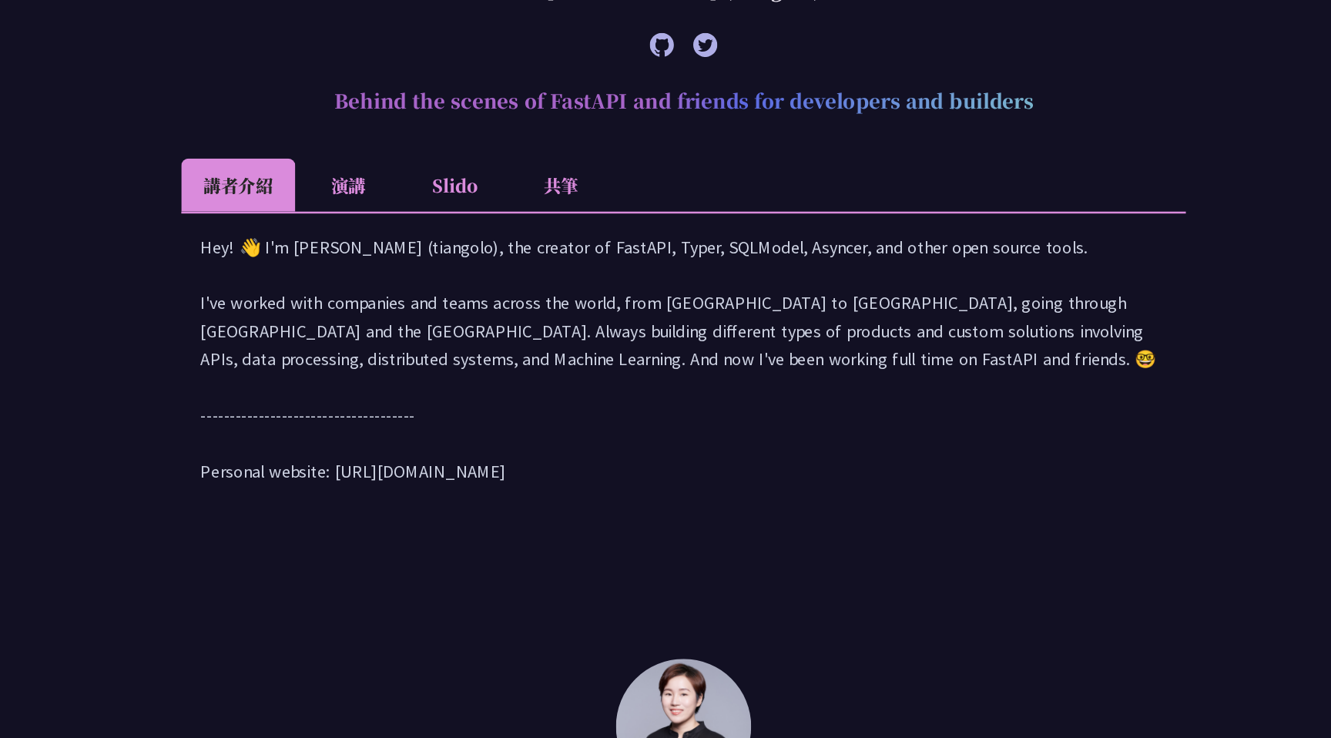
scroll to position [606, 0]
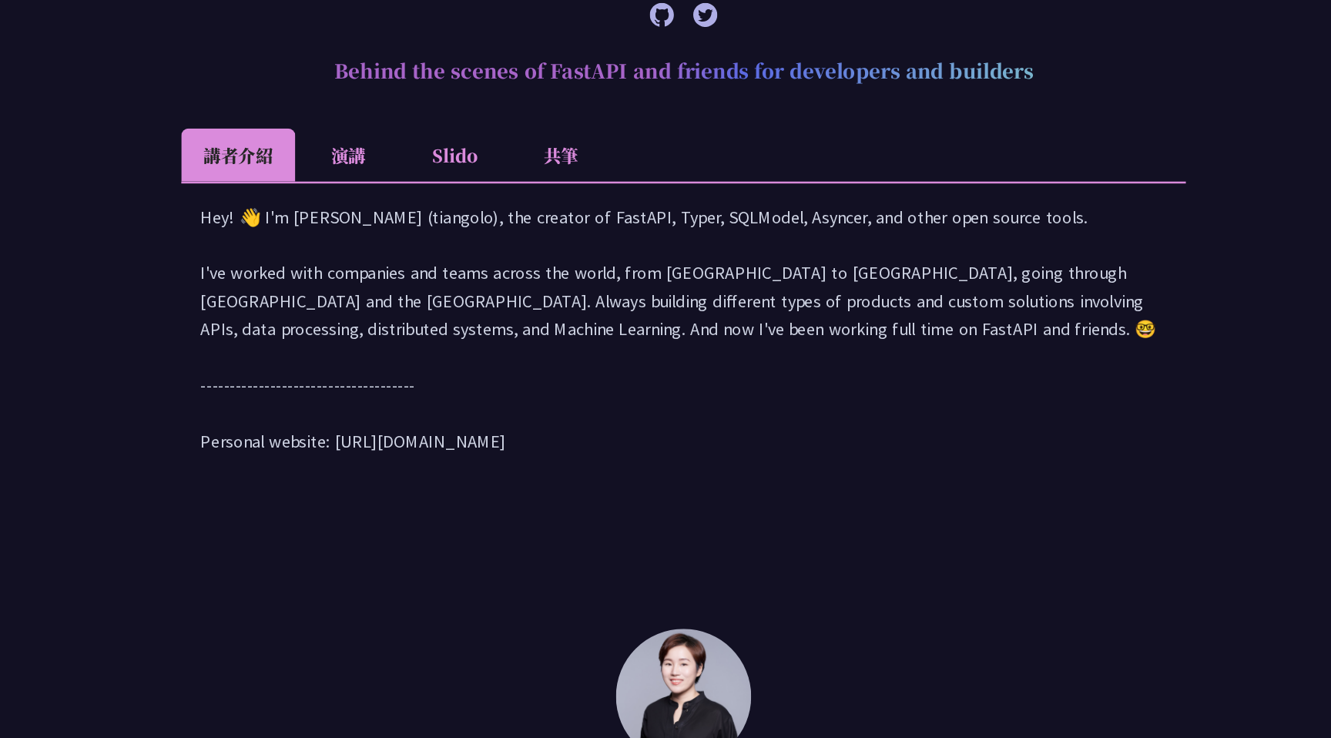
click at [496, 285] on li "Slido" at bounding box center [483, 273] width 85 height 42
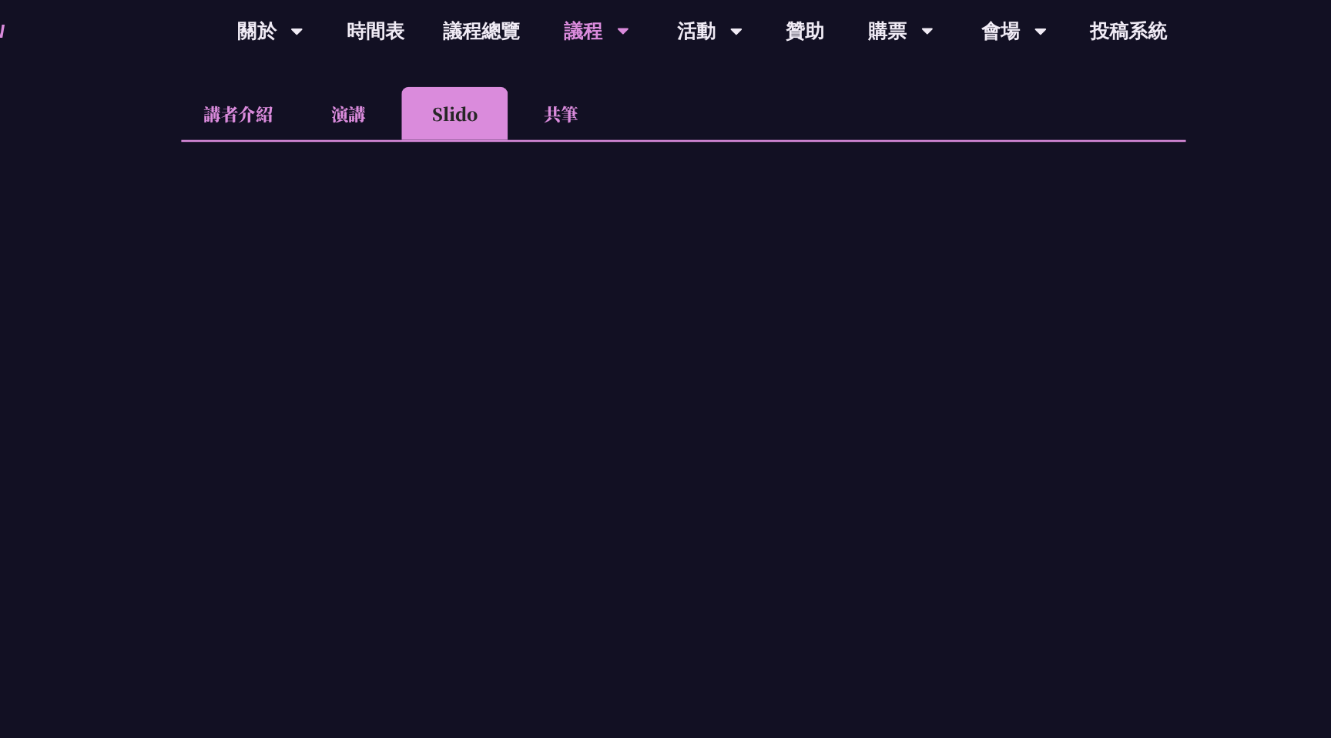
scroll to position [765, 0]
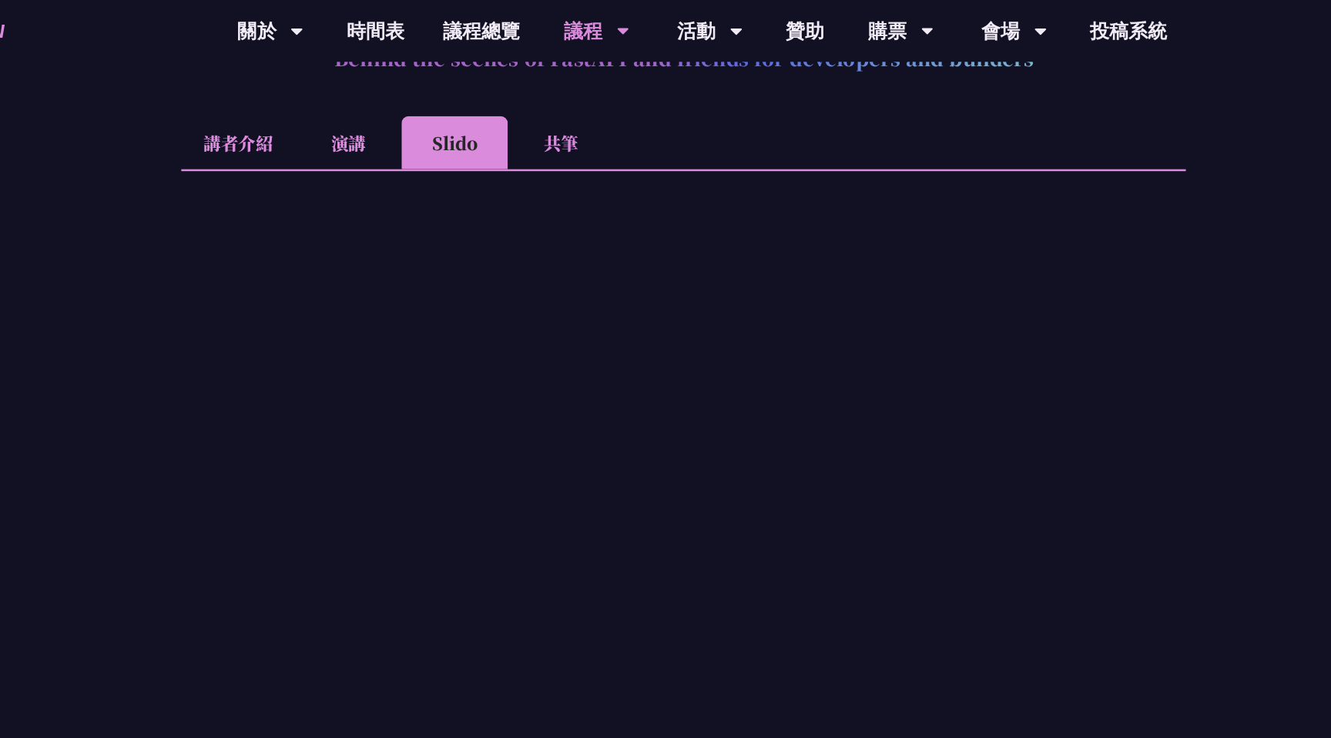
click at [573, 132] on li "共筆" at bounding box center [567, 113] width 85 height 42
